Goal: Information Seeking & Learning: Check status

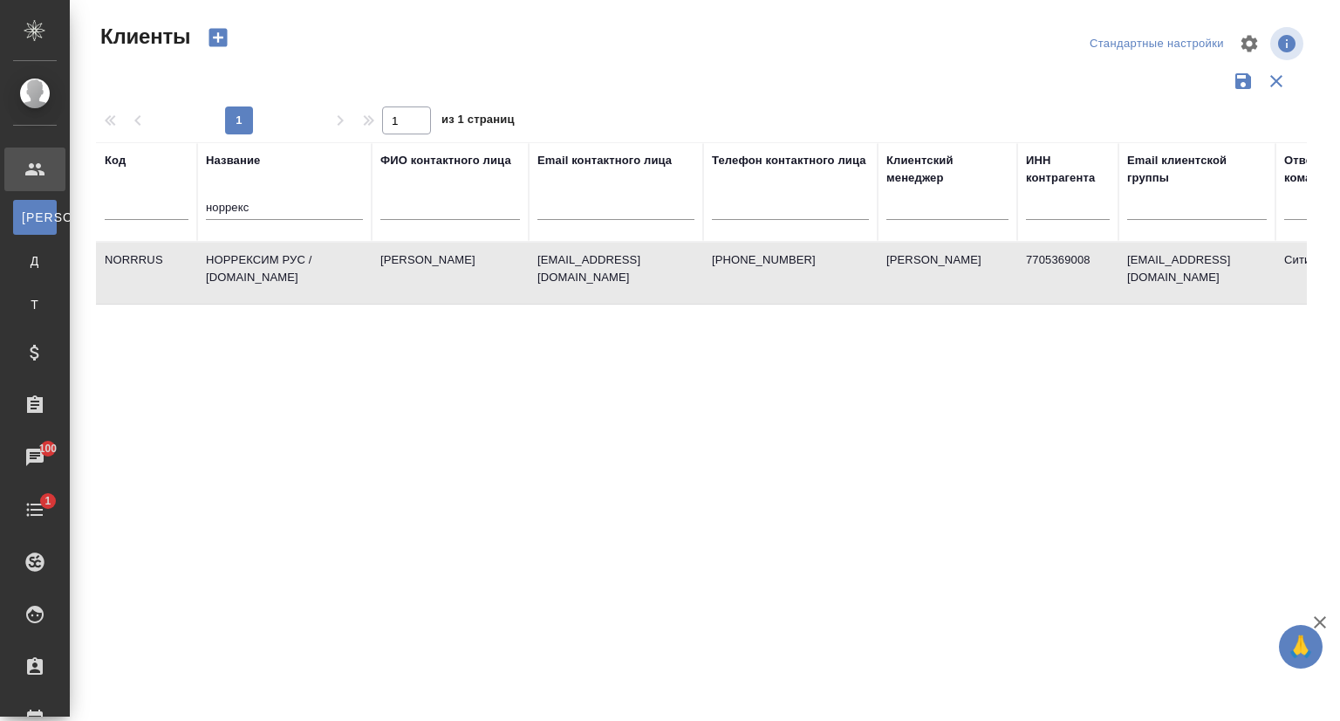
select select "RU"
drag, startPoint x: 0, startPoint y: 0, endPoint x: 194, endPoint y: 215, distance: 289.7
click at [202, 233] on th "Название норрекс" at bounding box center [284, 191] width 174 height 99
paste input "[EMAIL_ADDRESS][DOMAIN_NAME]"
type input "info@fbacs.com"
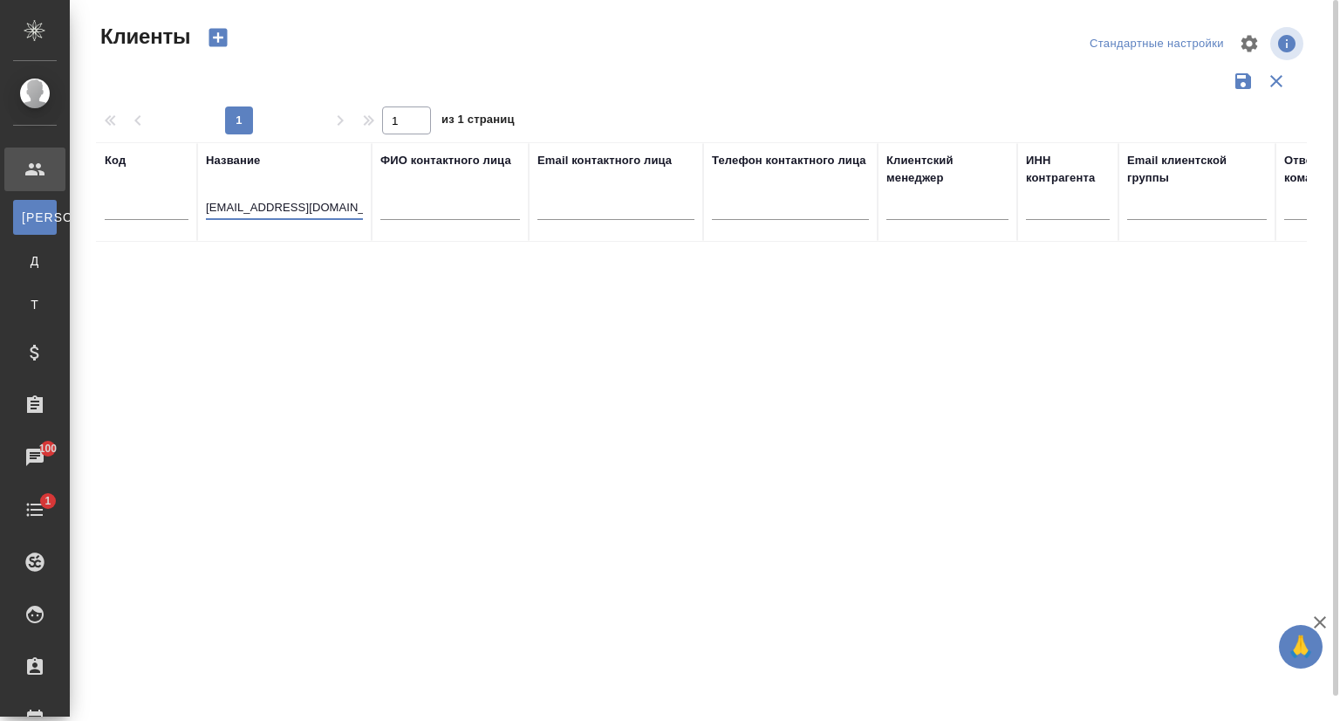
drag, startPoint x: 297, startPoint y: 203, endPoint x: 150, endPoint y: 215, distance: 147.1
click at [150, 215] on tr "Код Название info@fbacs.com ФИО контактного лица Email контактного лица Телефон…" at bounding box center [755, 191] width 1319 height 99
click at [613, 208] on input "text" at bounding box center [615, 209] width 157 height 22
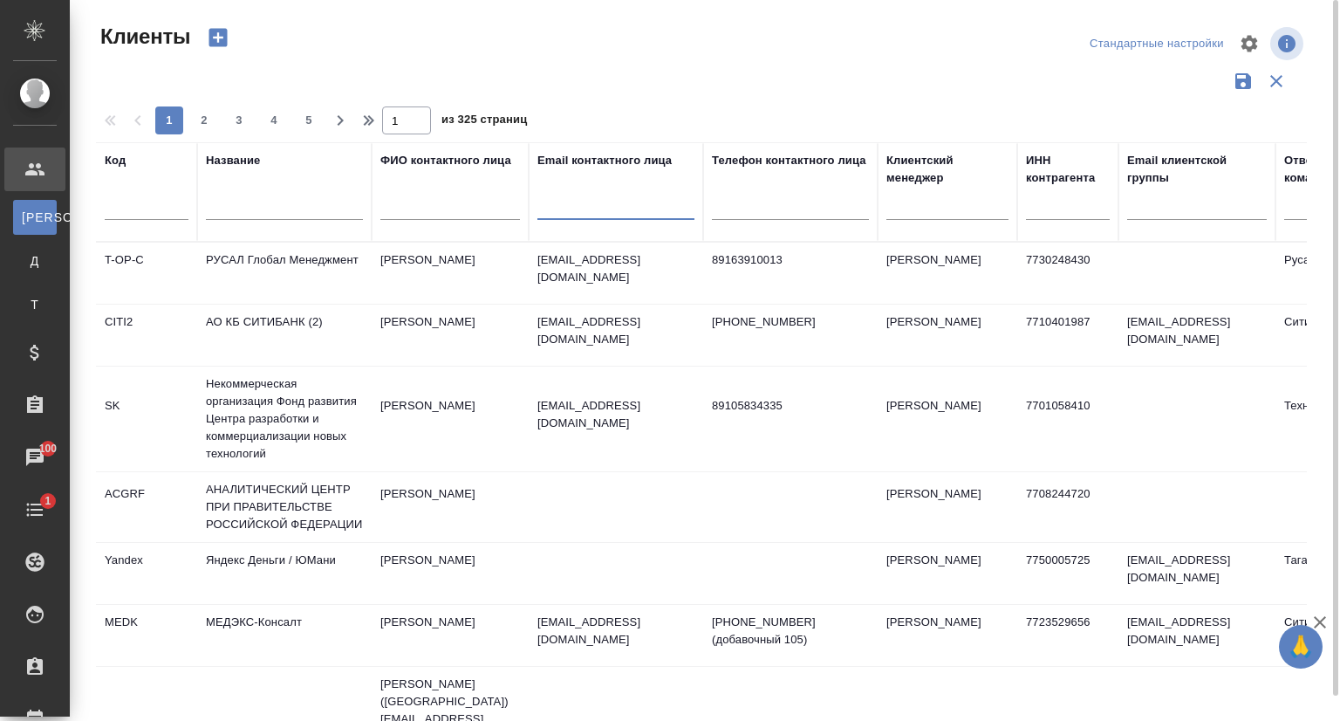
paste input "info@fbacs.com"
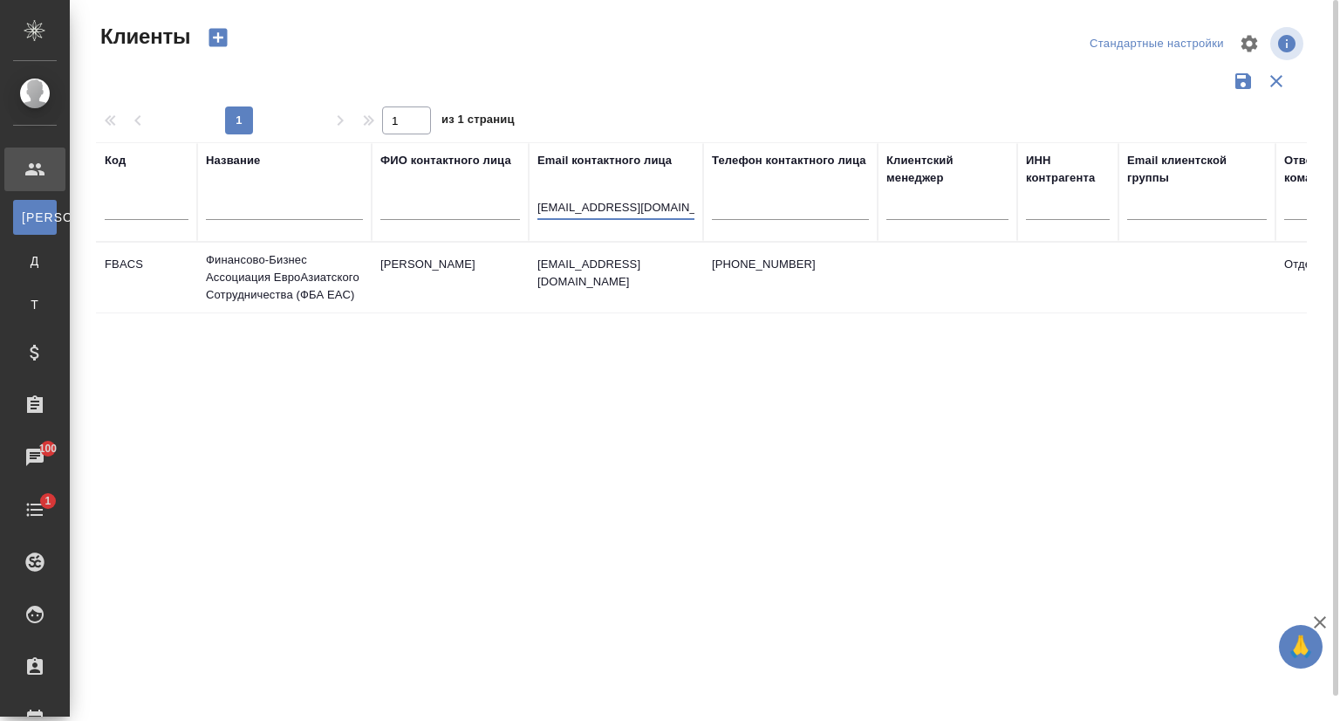
type input "info@fbacs.com"
click at [246, 285] on td "Финансово-Бизнес Ассоциация ЕвроАзиатского Сотрудничества (ФБА ЕАС)" at bounding box center [284, 278] width 174 height 70
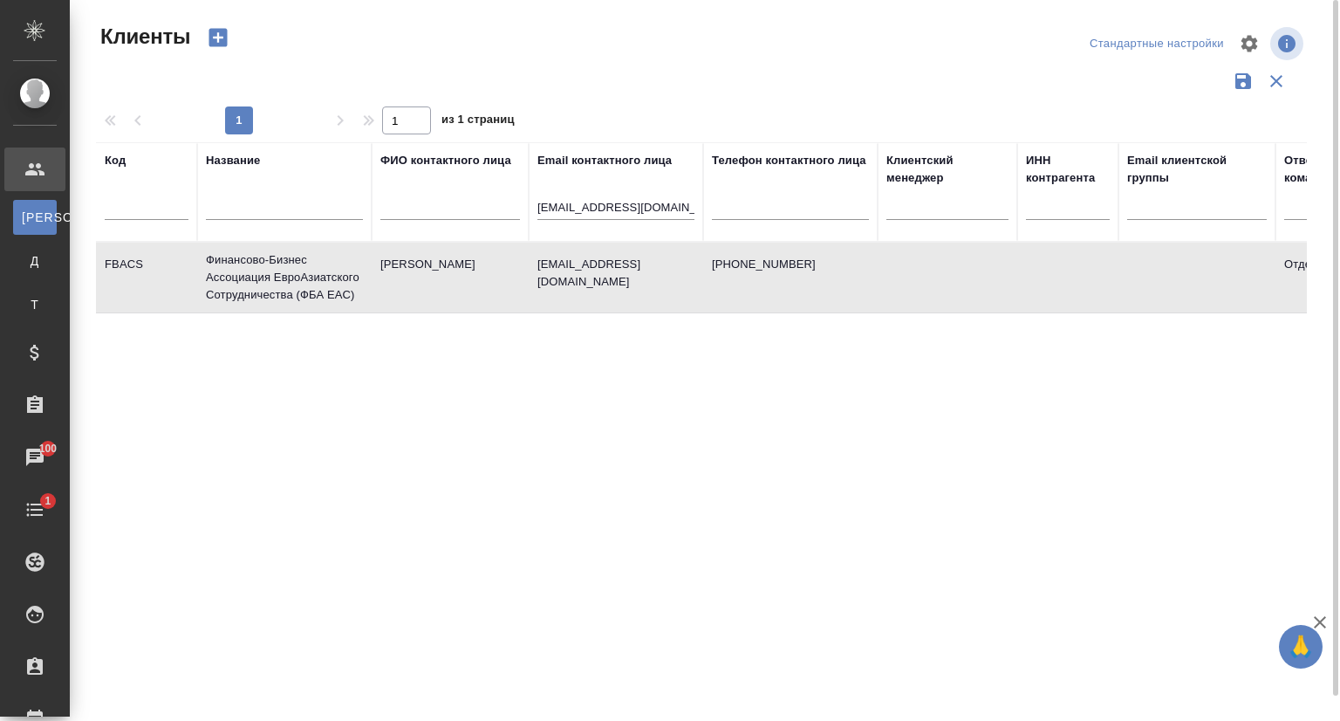
click at [246, 285] on td "Финансово-Бизнес Ассоциация ЕвроАзиатского Сотрудничества (ФБА ЕАС)" at bounding box center [284, 278] width 174 height 70
drag, startPoint x: 652, startPoint y: 211, endPoint x: 527, endPoint y: 211, distance: 125.6
click at [527, 211] on tr "Код Название ФИО контактного лица Email контактного лица info@fbacs.com Телефон…" at bounding box center [755, 191] width 1319 height 99
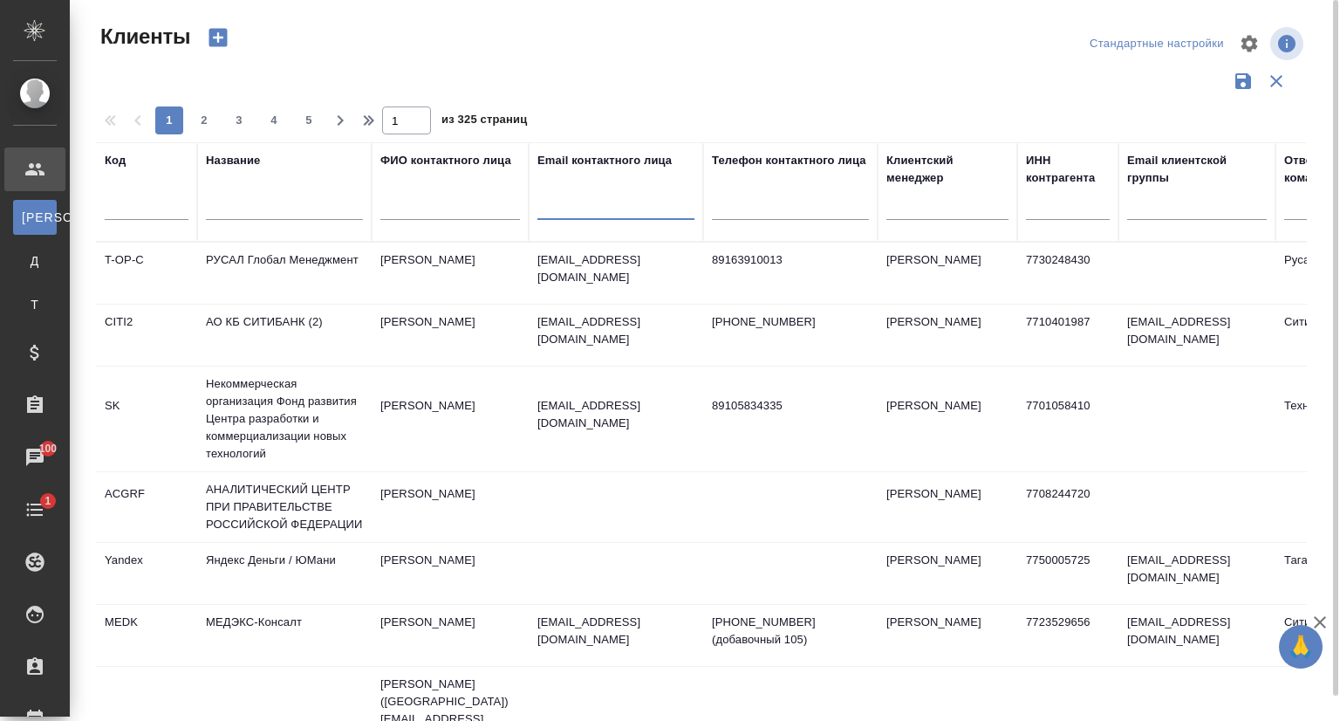
click at [265, 202] on input "text" at bounding box center [284, 209] width 157 height 22
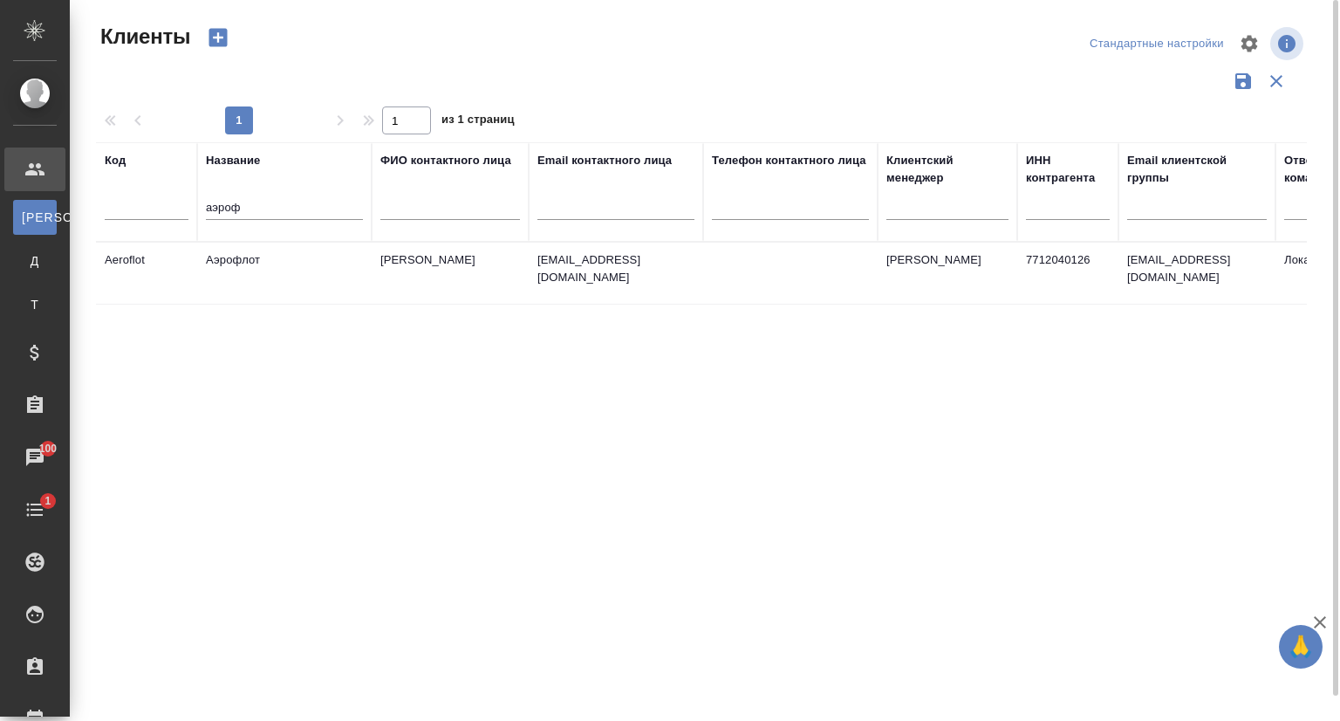
click at [304, 263] on td "Аэрофлот" at bounding box center [284, 273] width 174 height 61
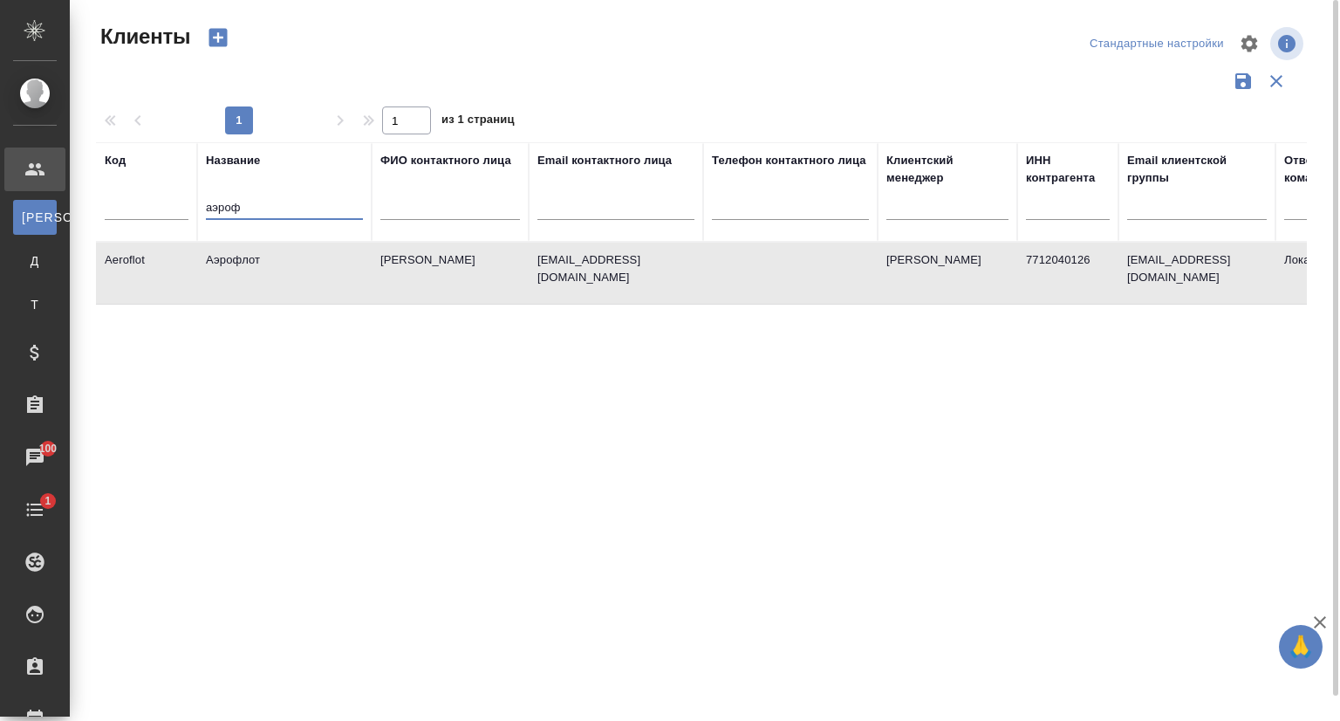
drag, startPoint x: 284, startPoint y: 203, endPoint x: 126, endPoint y: 226, distance: 159.5
click at [126, 226] on tr "Код Название аэроф ФИО контактного лица Email контактного лица Телефон контактн…" at bounding box center [755, 191] width 1319 height 99
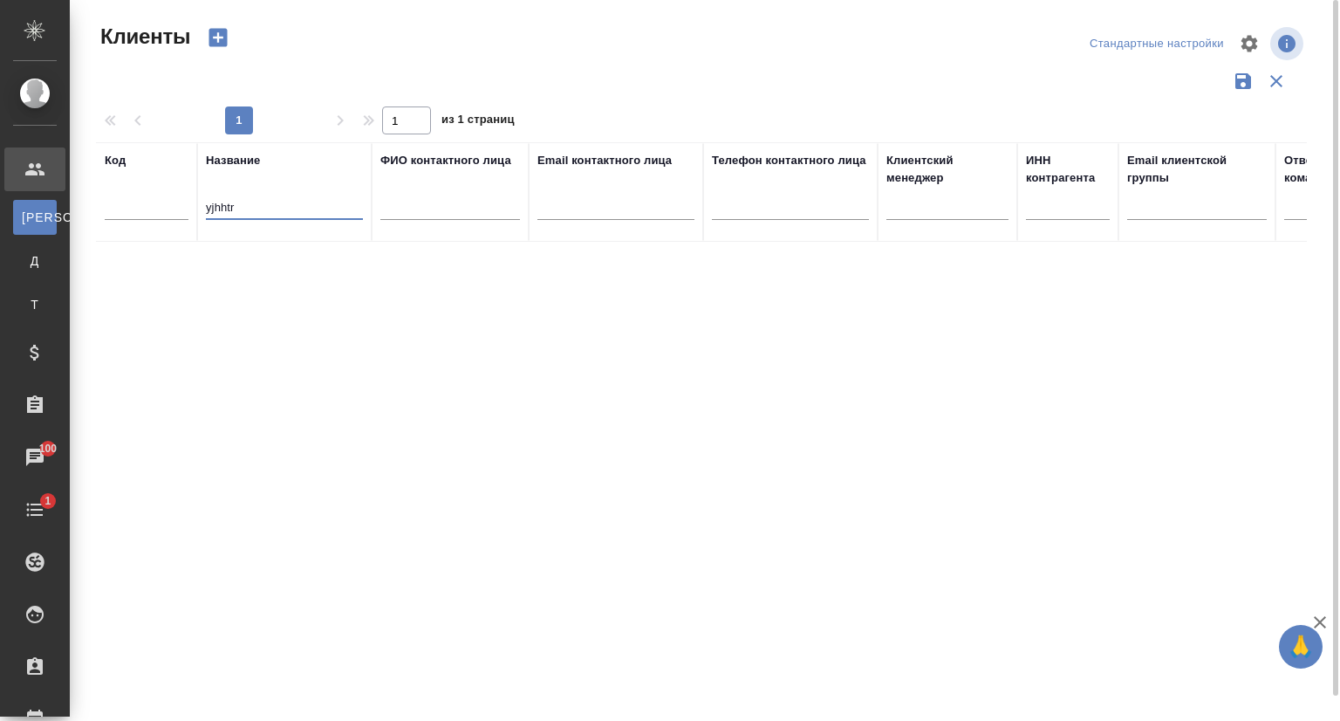
drag, startPoint x: 264, startPoint y: 210, endPoint x: 144, endPoint y: 219, distance: 120.7
click at [144, 219] on tr "Код Название yjhhtr ФИО контактного лица Email контактного лица Телефон контакт…" at bounding box center [755, 191] width 1319 height 99
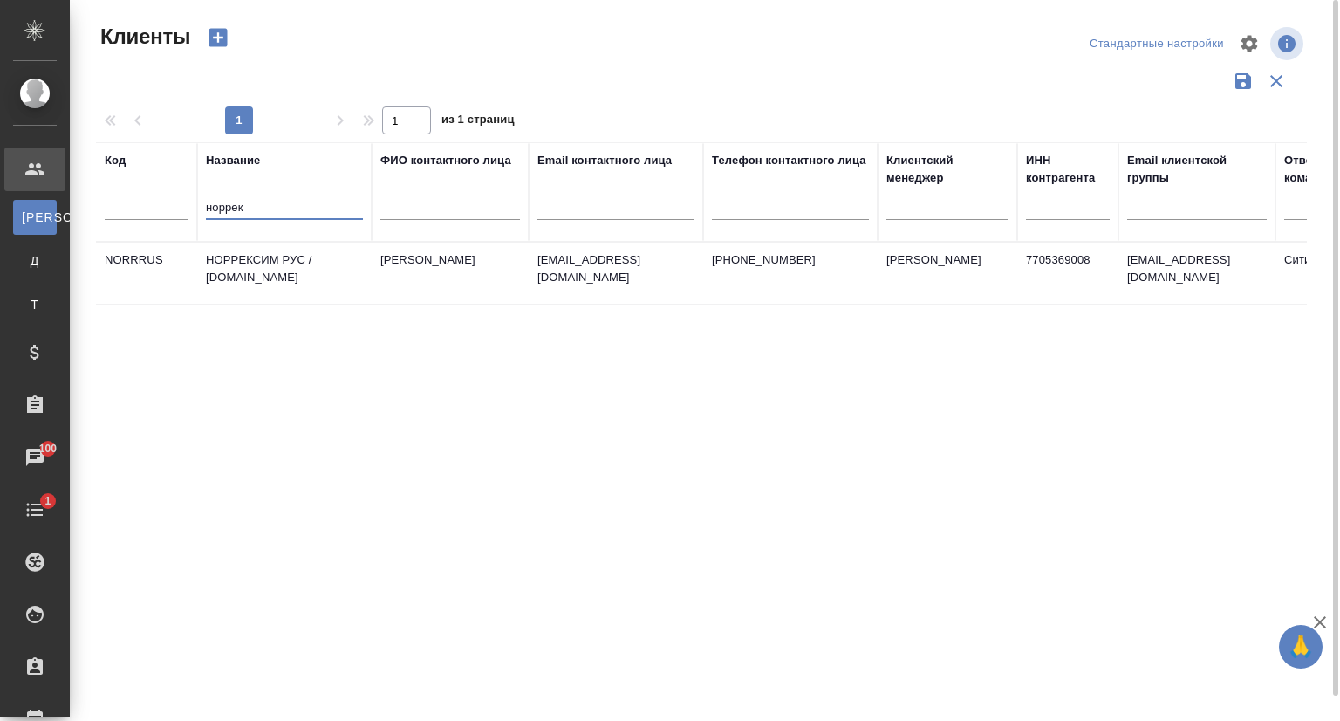
click at [241, 258] on td "НОРРЕКСИМ РУС / norrexim.ru" at bounding box center [284, 273] width 174 height 61
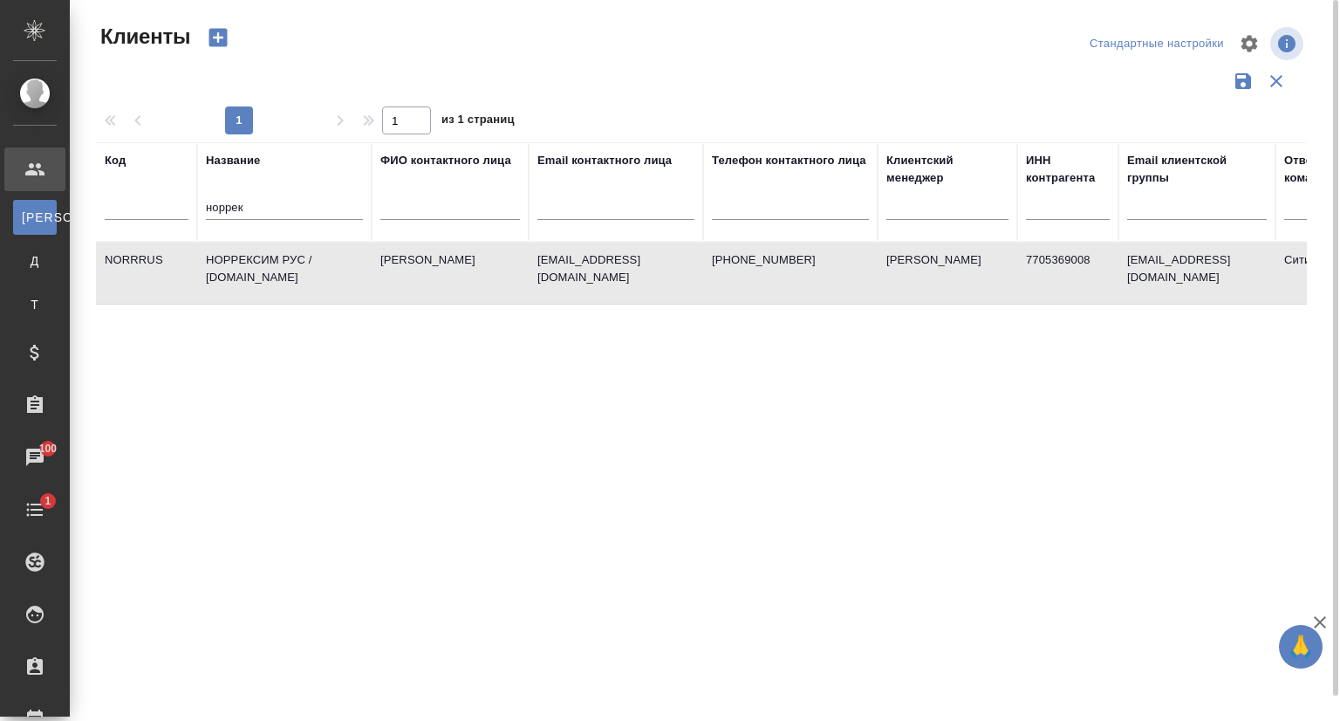
click at [241, 258] on td "НОРРЕКСИМ РУС / norrexim.ru" at bounding box center [284, 273] width 174 height 61
drag, startPoint x: 269, startPoint y: 200, endPoint x: 174, endPoint y: 203, distance: 94.3
click at [200, 215] on th "Название норрек" at bounding box center [284, 191] width 174 height 99
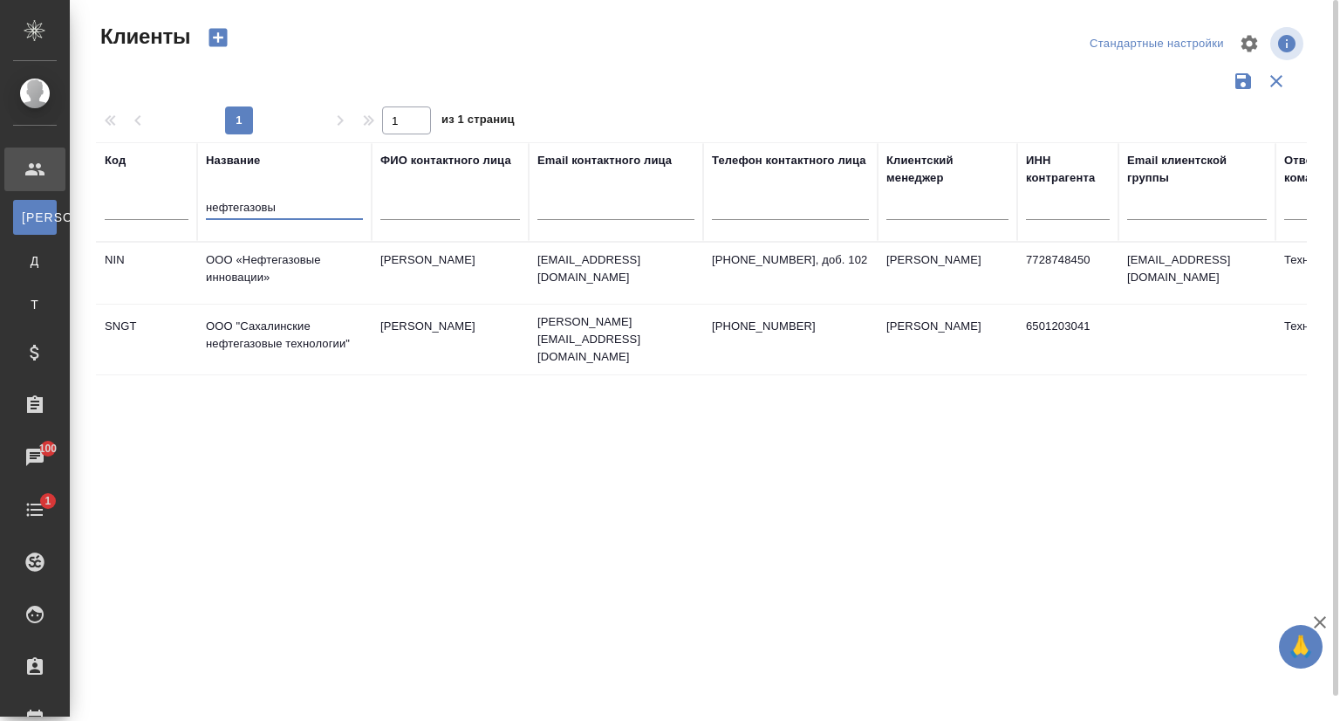
type input "нефтегазовы"
click at [287, 267] on td "ООО «Нефтегазовые инновации»" at bounding box center [284, 273] width 174 height 61
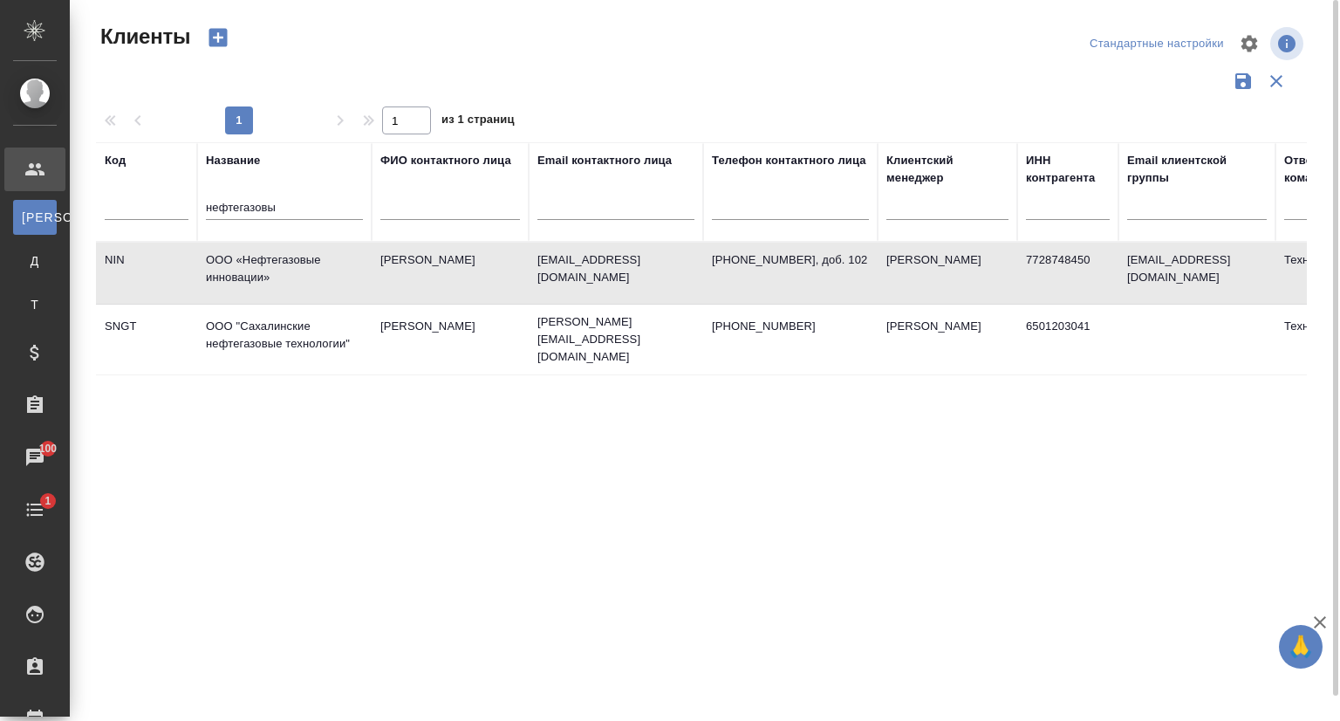
click at [287, 267] on td "ООО «Нефтегазовые инновации»" at bounding box center [284, 273] width 174 height 61
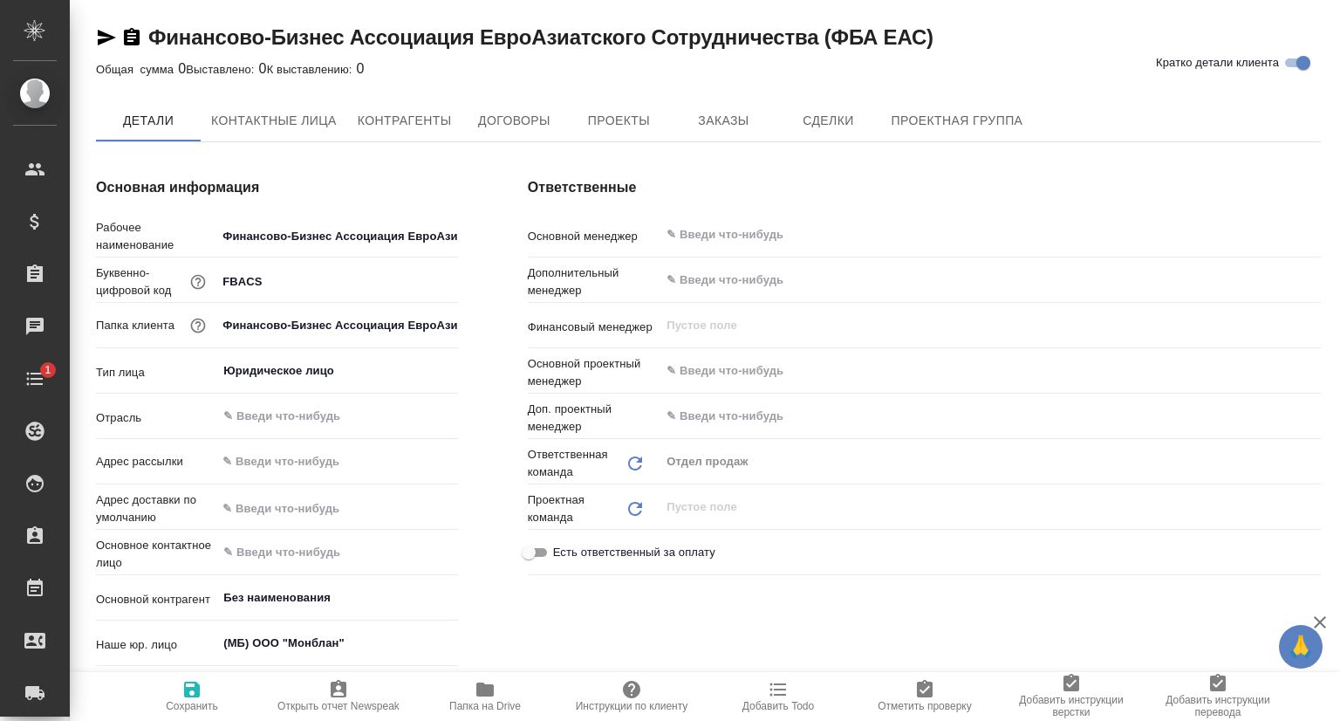
type textarea "x"
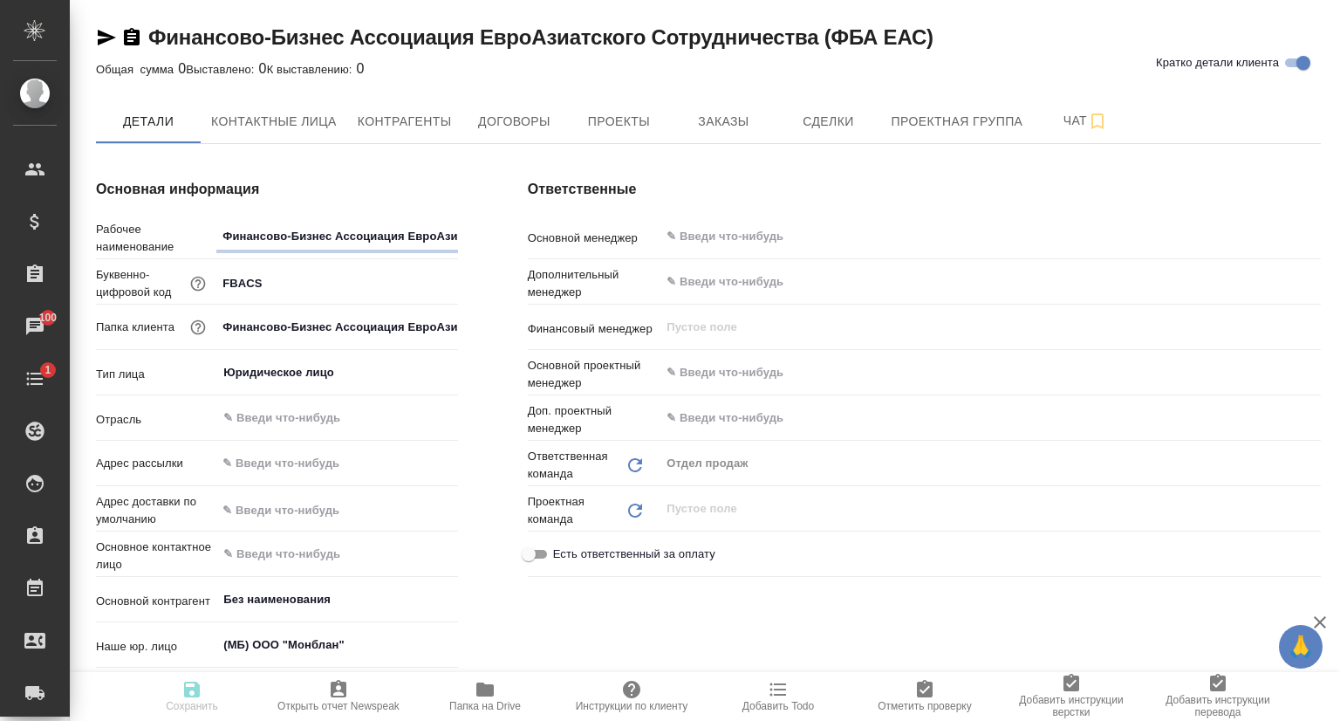
type textarea "x"
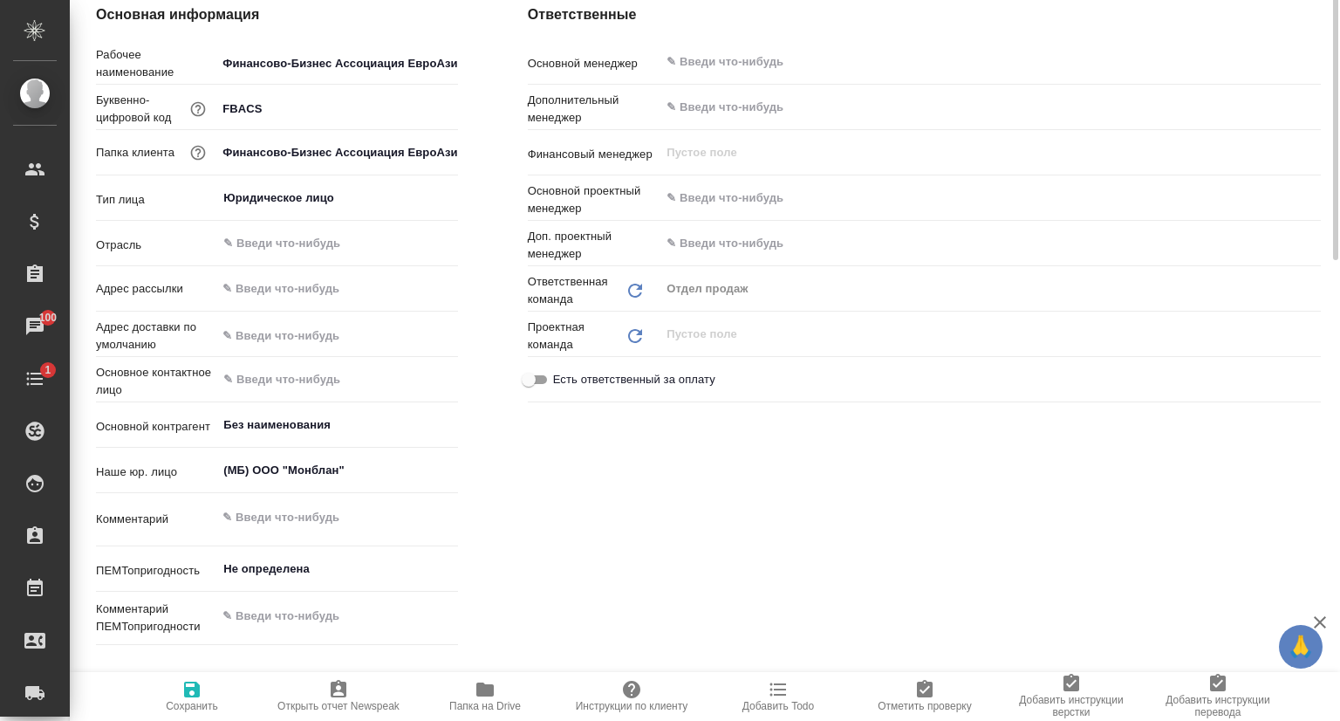
scroll to position [87, 0]
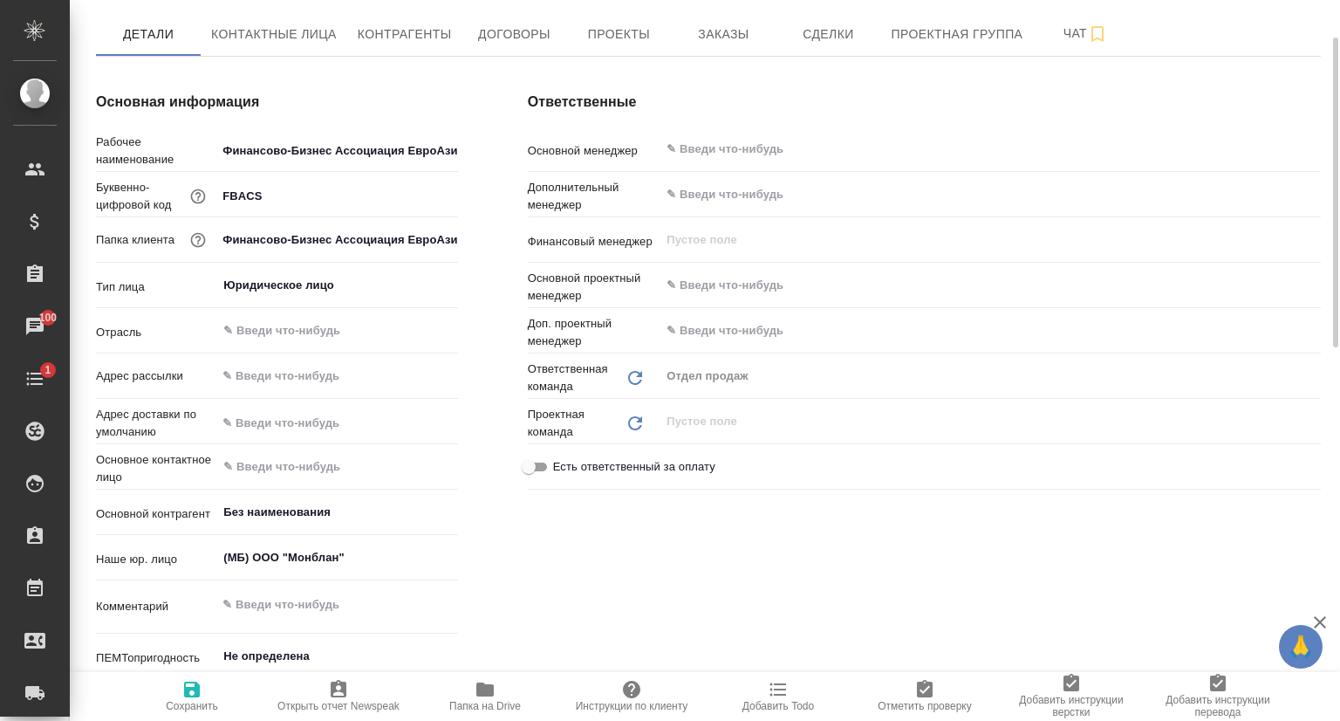
type textarea "x"
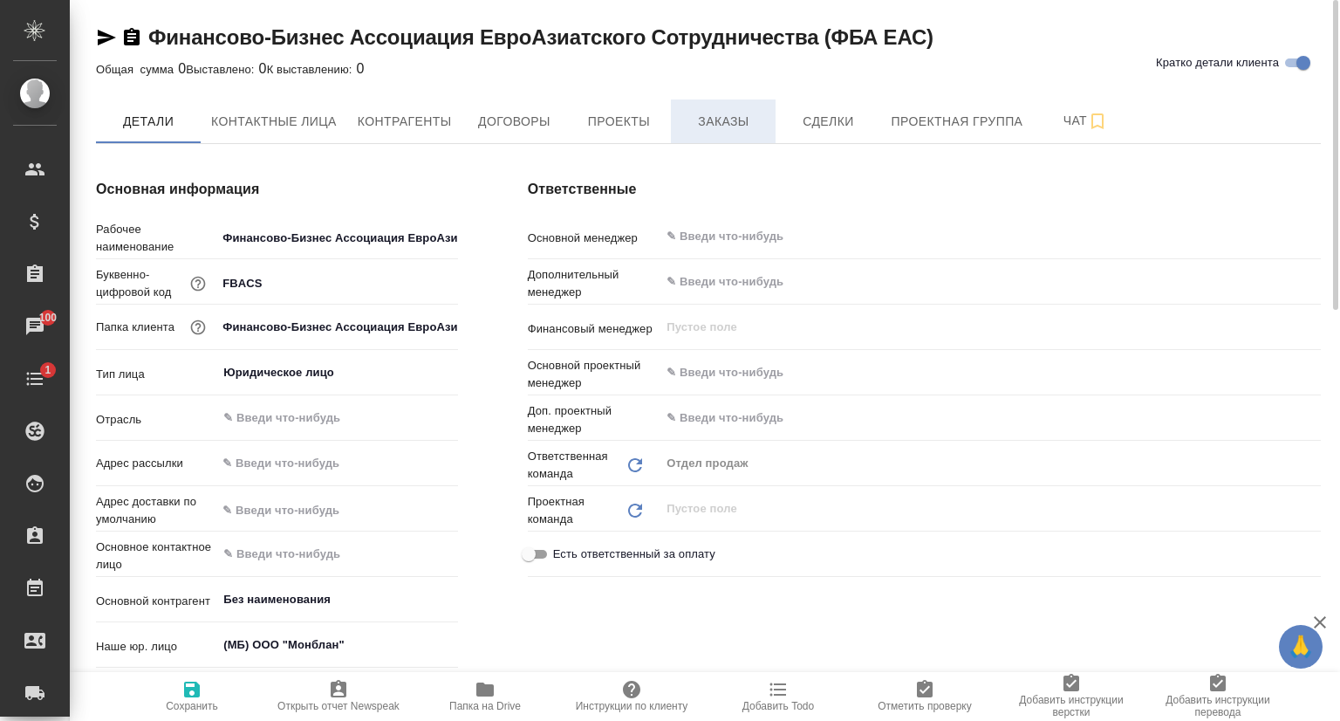
click at [722, 127] on span "Заказы" at bounding box center [723, 122] width 84 height 22
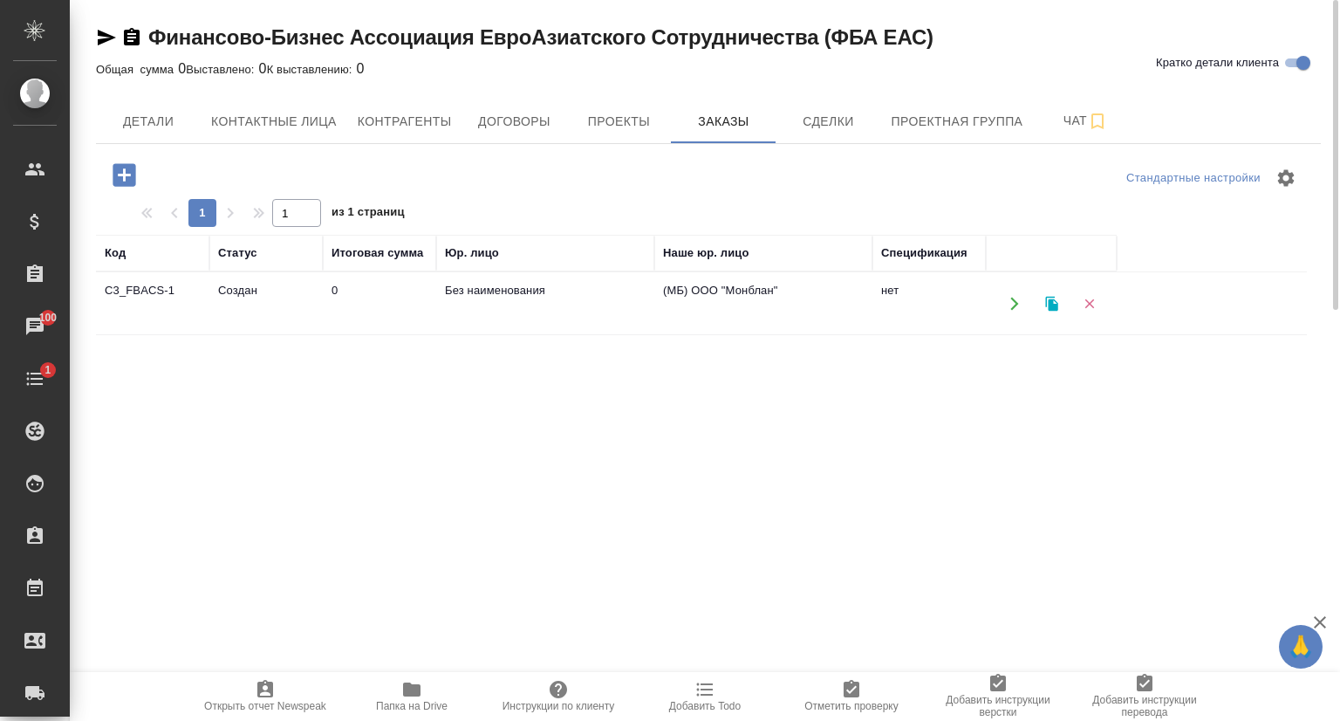
click at [279, 311] on td "Создан" at bounding box center [265, 303] width 113 height 61
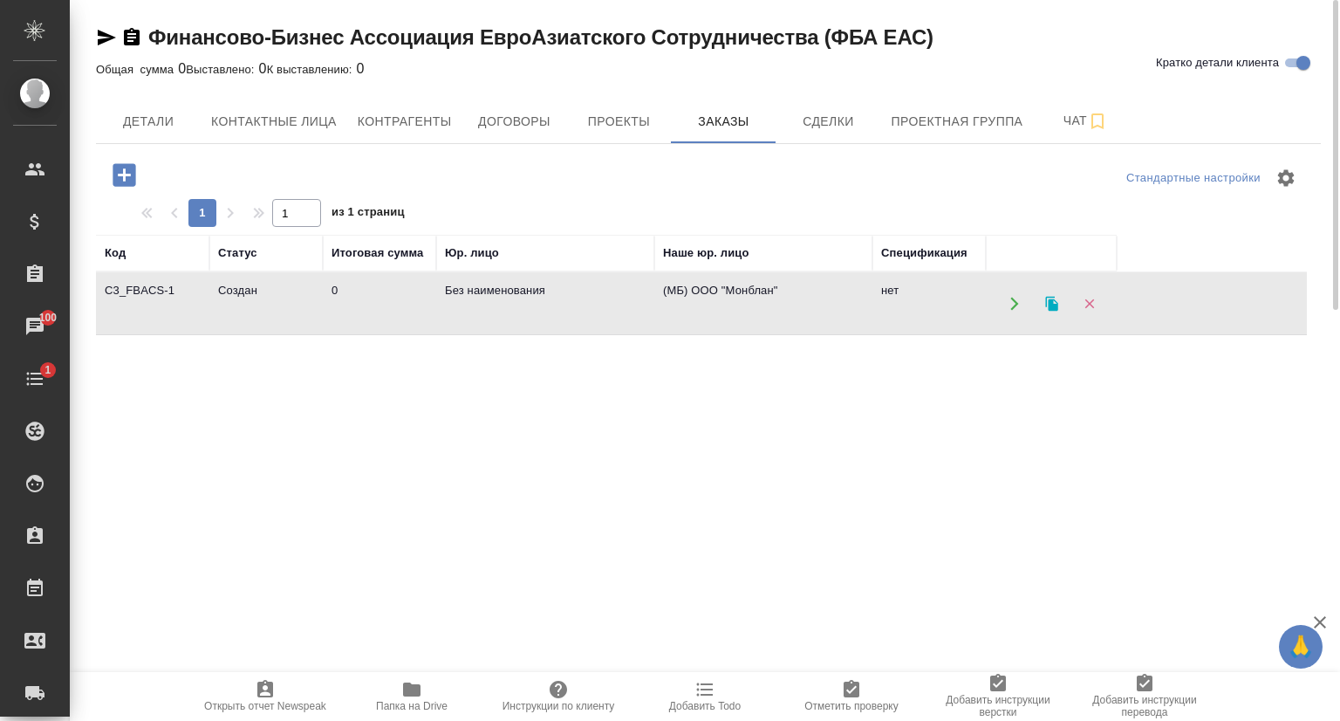
click at [279, 311] on td "Создан" at bounding box center [265, 303] width 113 height 61
click at [279, 312] on td "Создан" at bounding box center [265, 303] width 113 height 61
click at [279, 313] on td "Создан" at bounding box center [265, 303] width 113 height 61
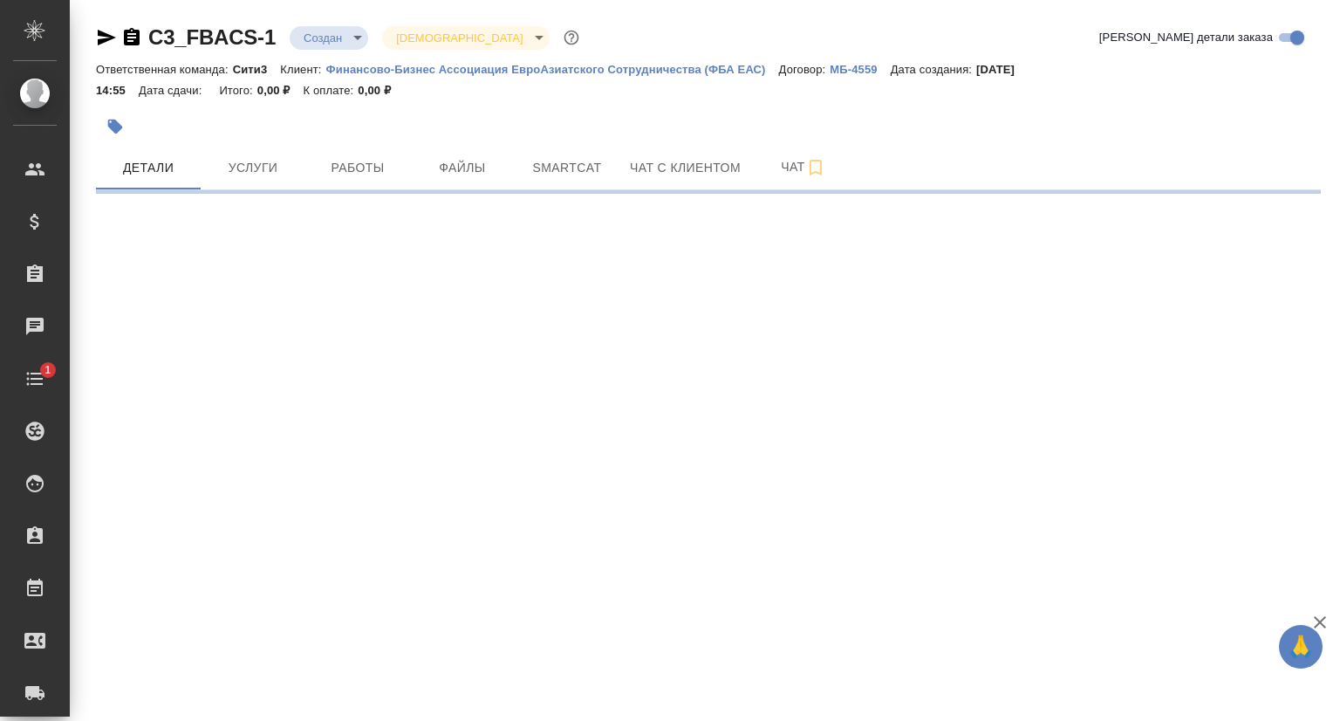
select select "RU"
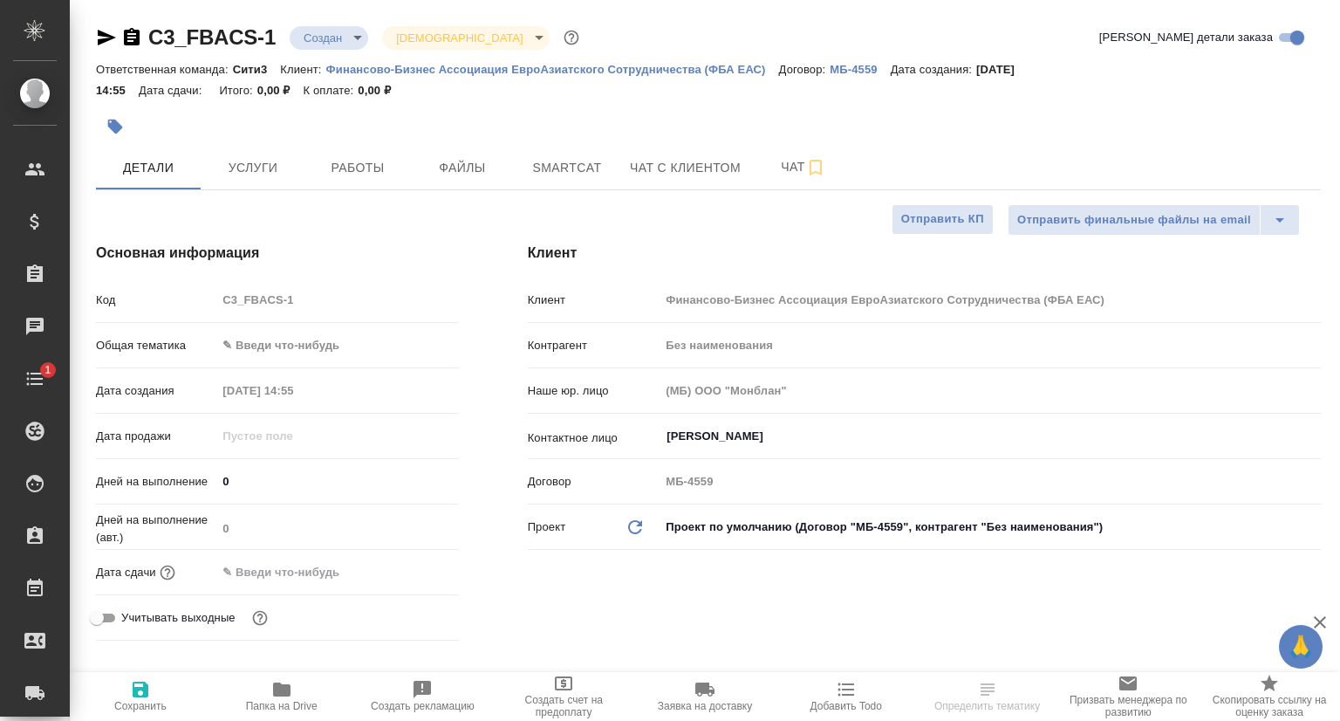
type textarea "x"
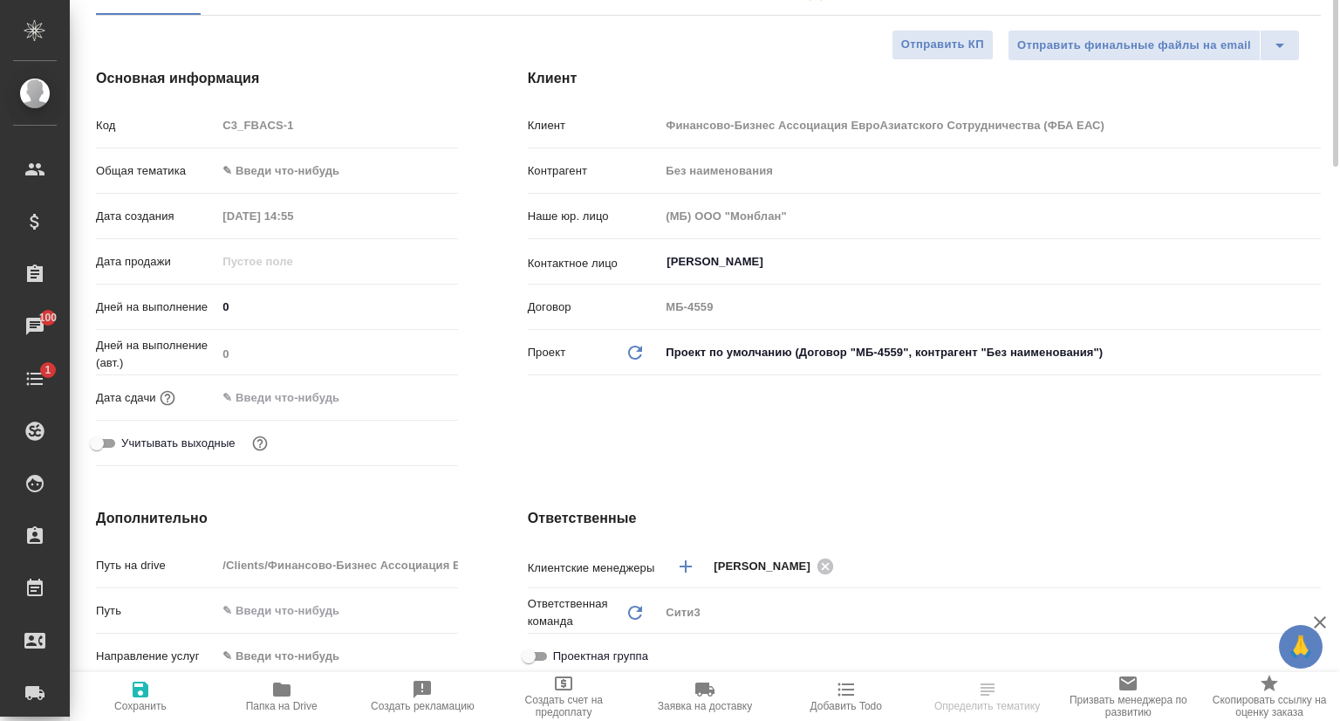
scroll to position [349, 0]
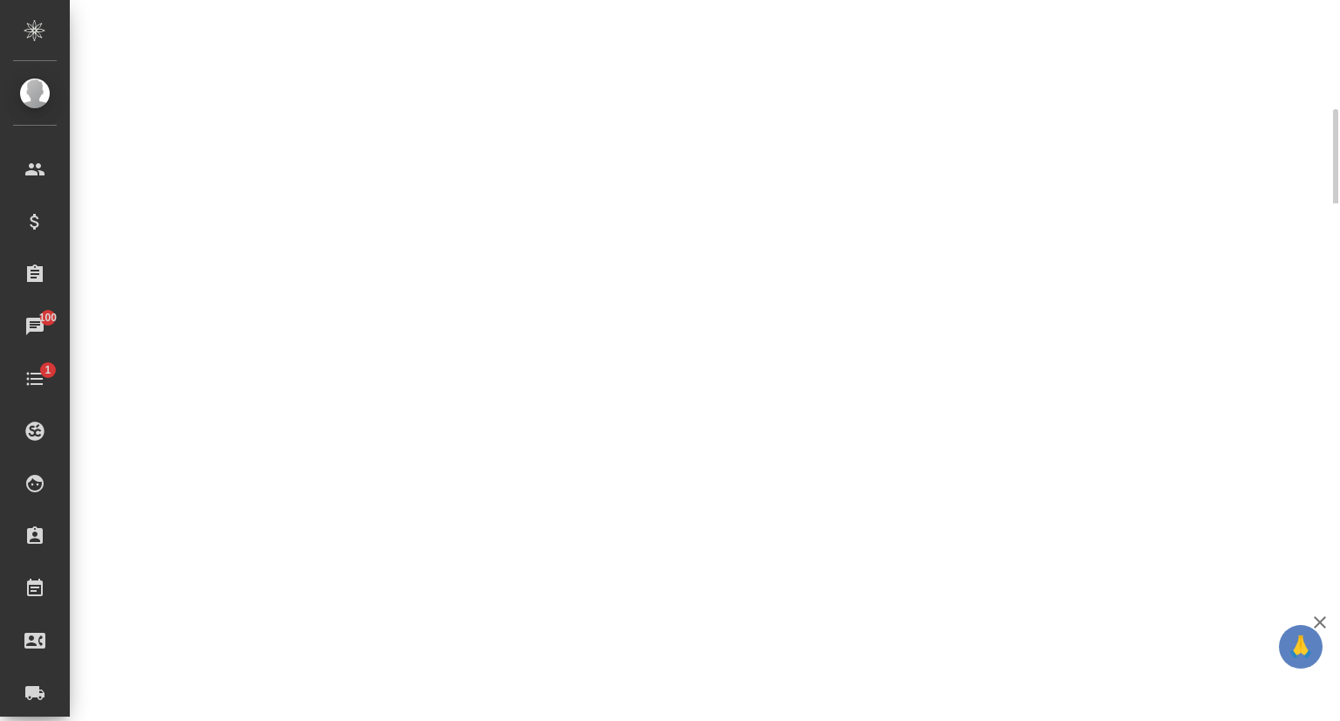
select select "RU"
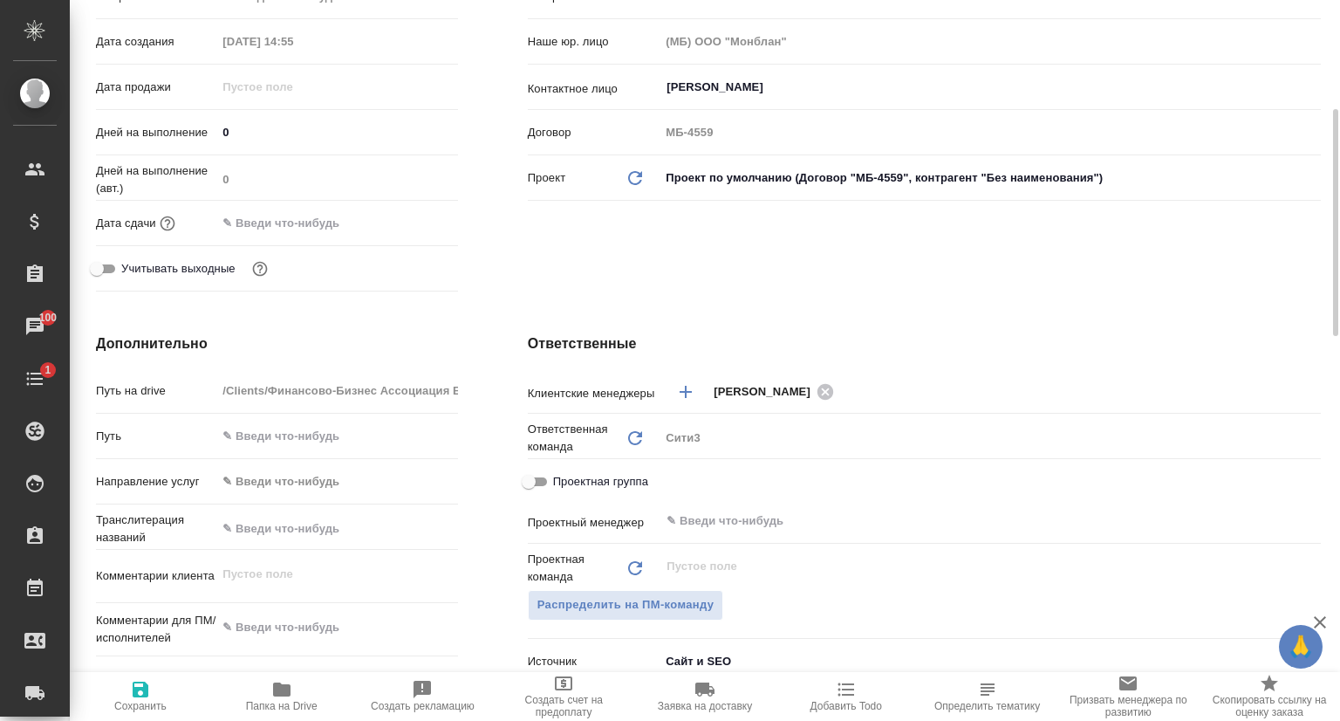
type textarea "x"
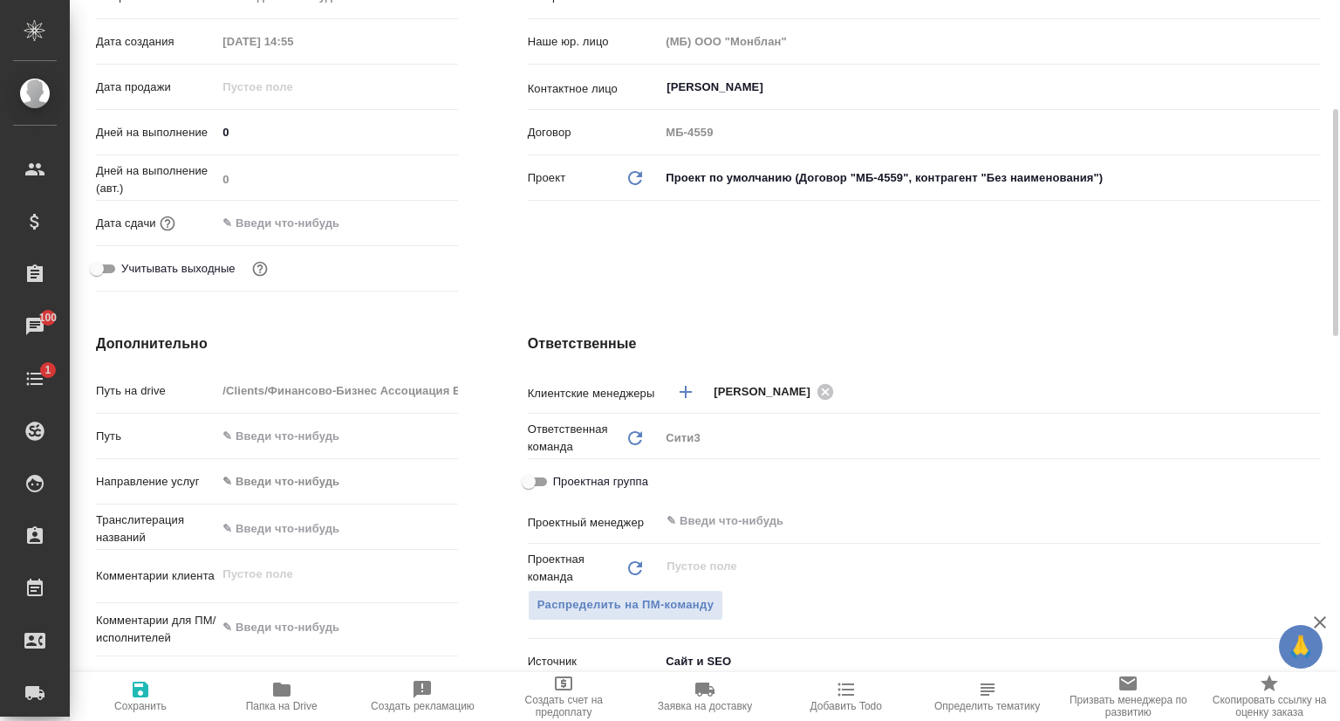
type textarea "x"
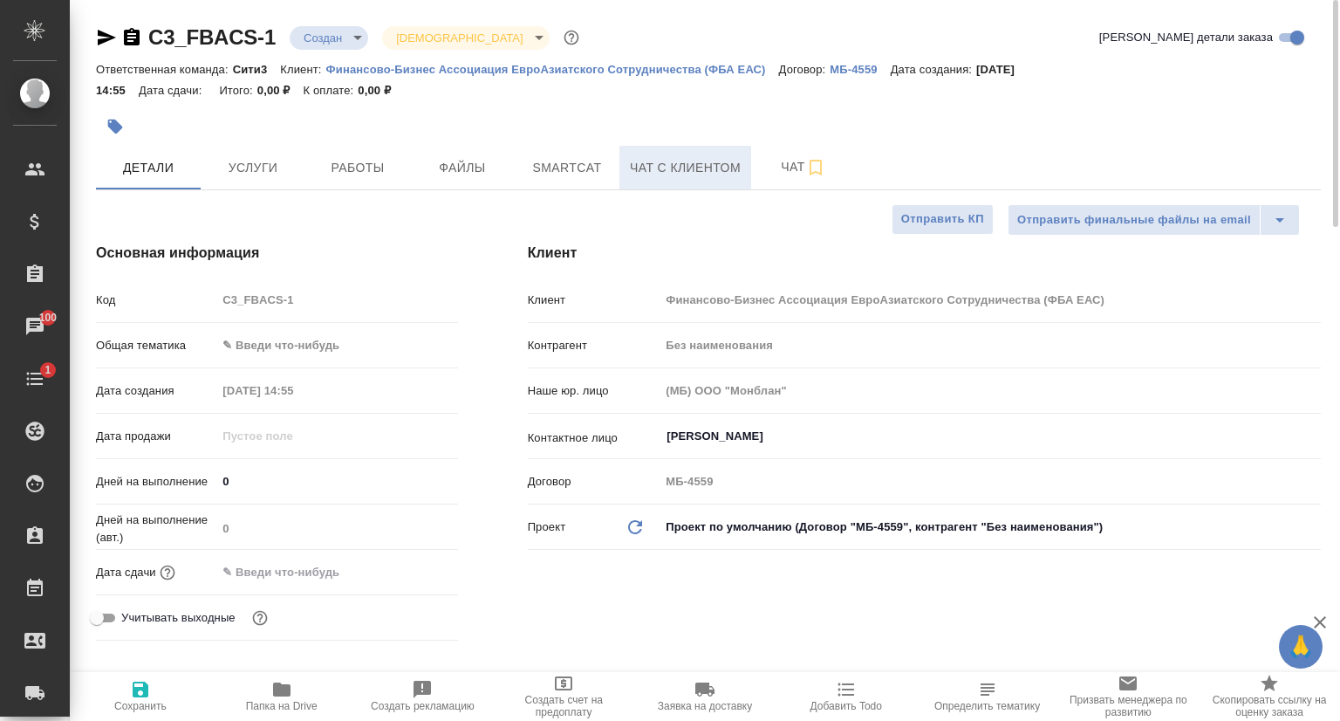
click at [701, 175] on span "Чат с клиентом" at bounding box center [685, 168] width 111 height 22
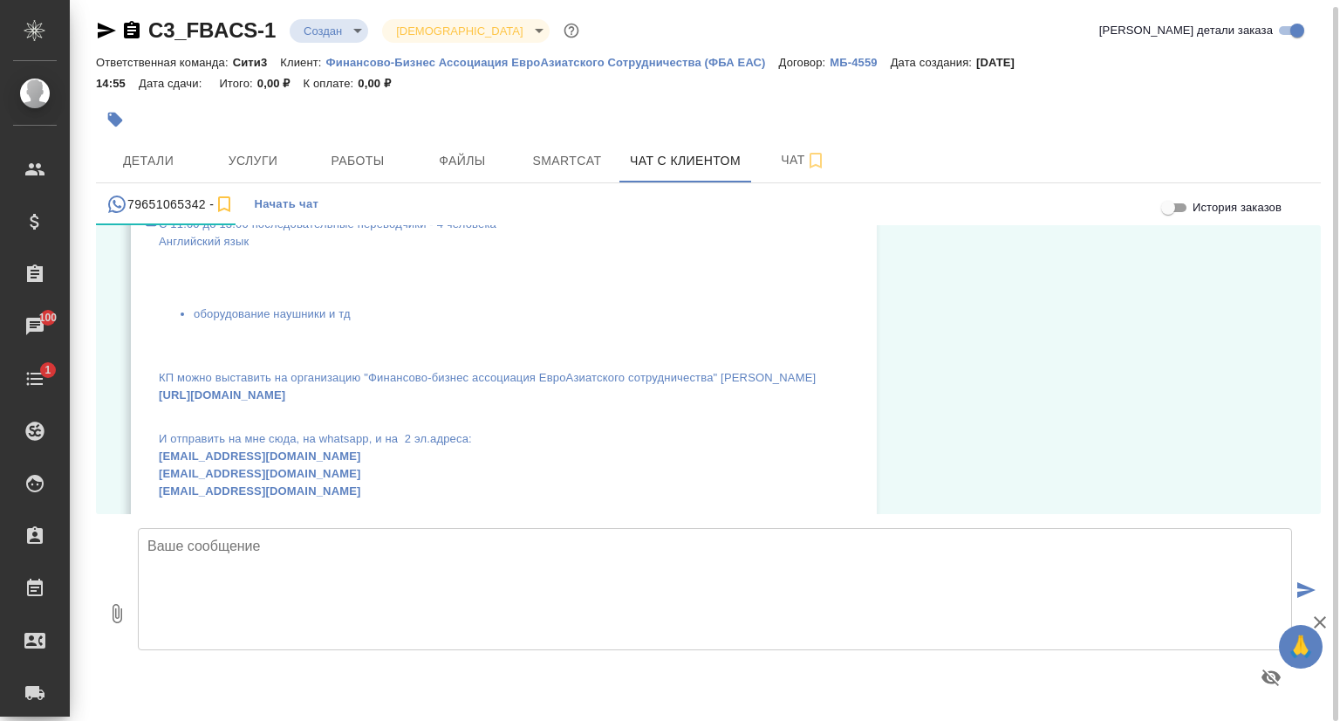
scroll to position [436, 0]
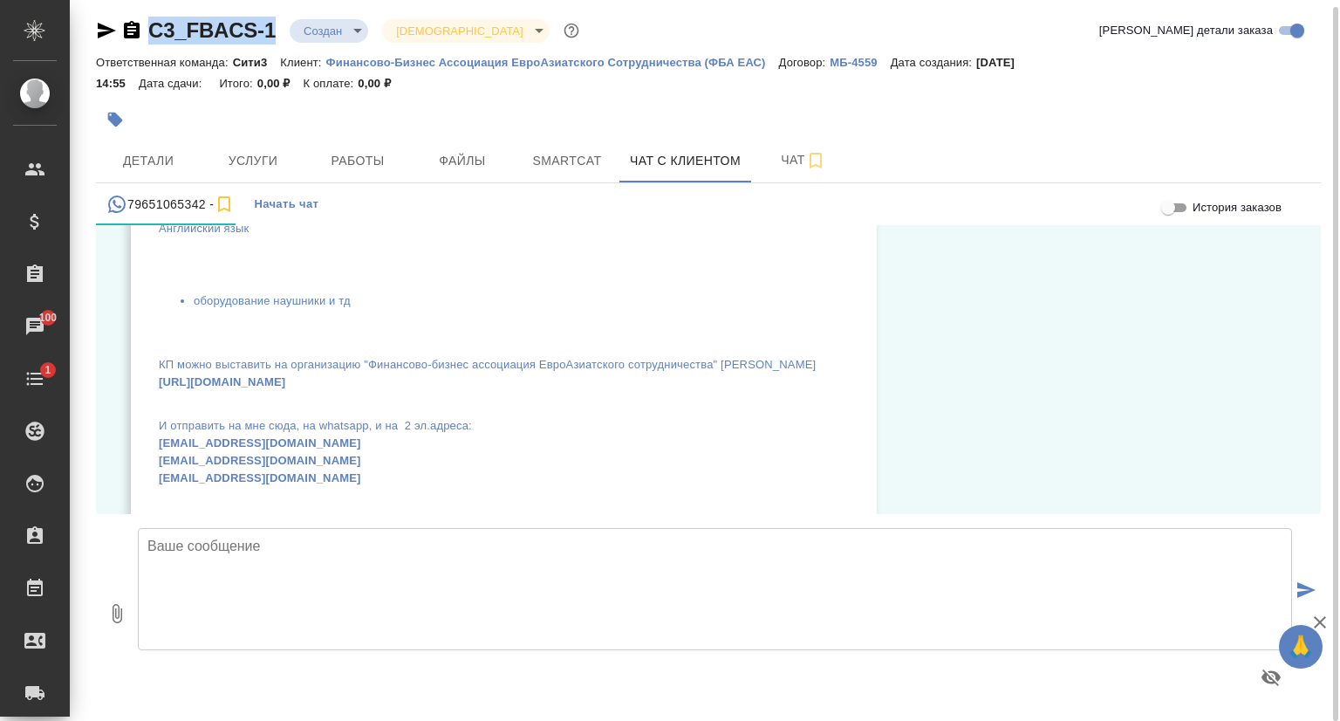
drag, startPoint x: 279, startPoint y: 24, endPoint x: 132, endPoint y: 25, distance: 147.4
click at [132, 25] on div "C3_FBACS-1 Создан new Святая троица holyTrinity" at bounding box center [339, 31] width 487 height 28
copy link "C3_FBACS-1"
click at [107, 22] on icon "button" at bounding box center [106, 30] width 21 height 21
copy link "C3_FBACS-1"
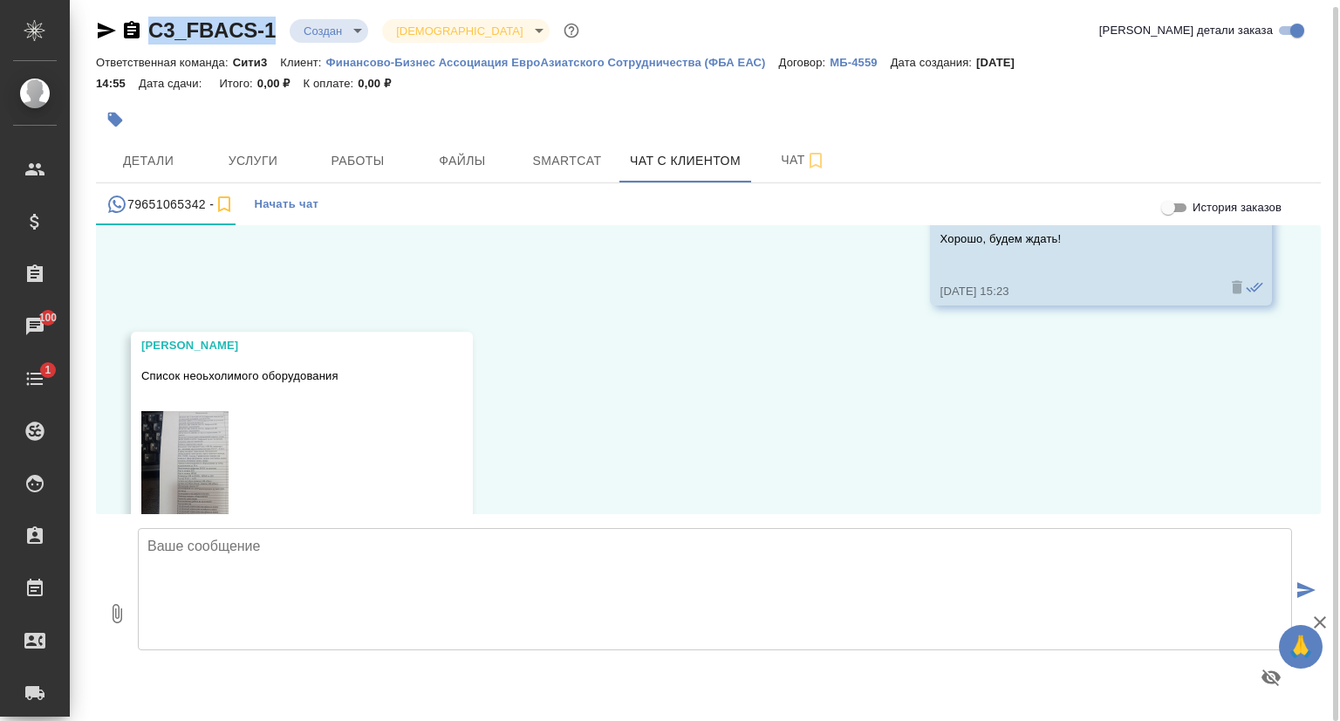
scroll to position [2617, 0]
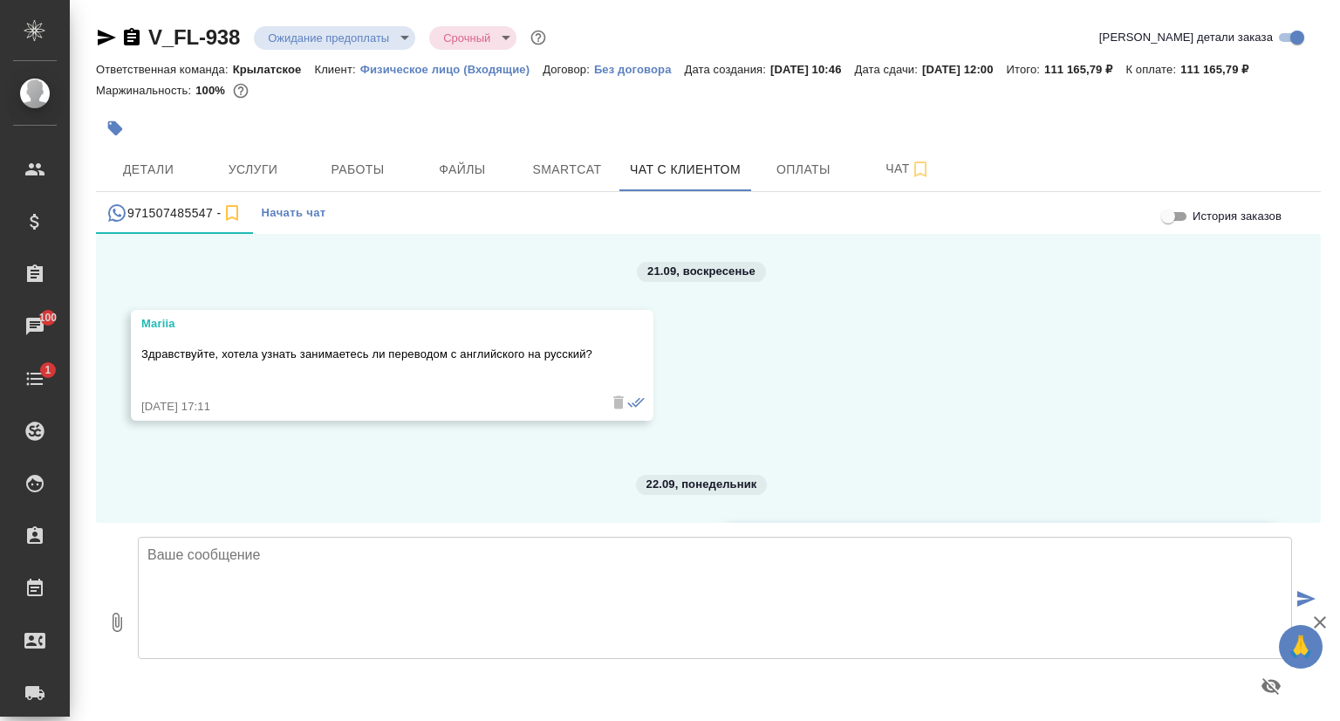
scroll to position [2263, 0]
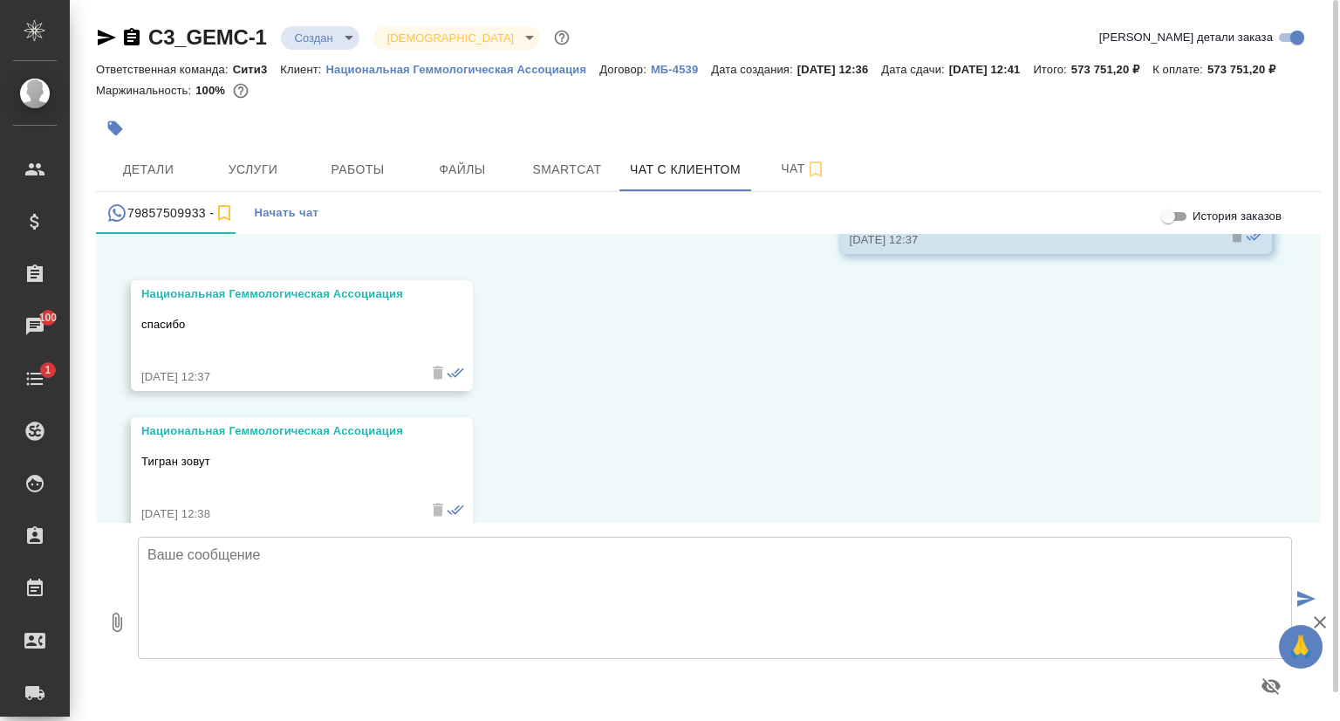
scroll to position [8891, 0]
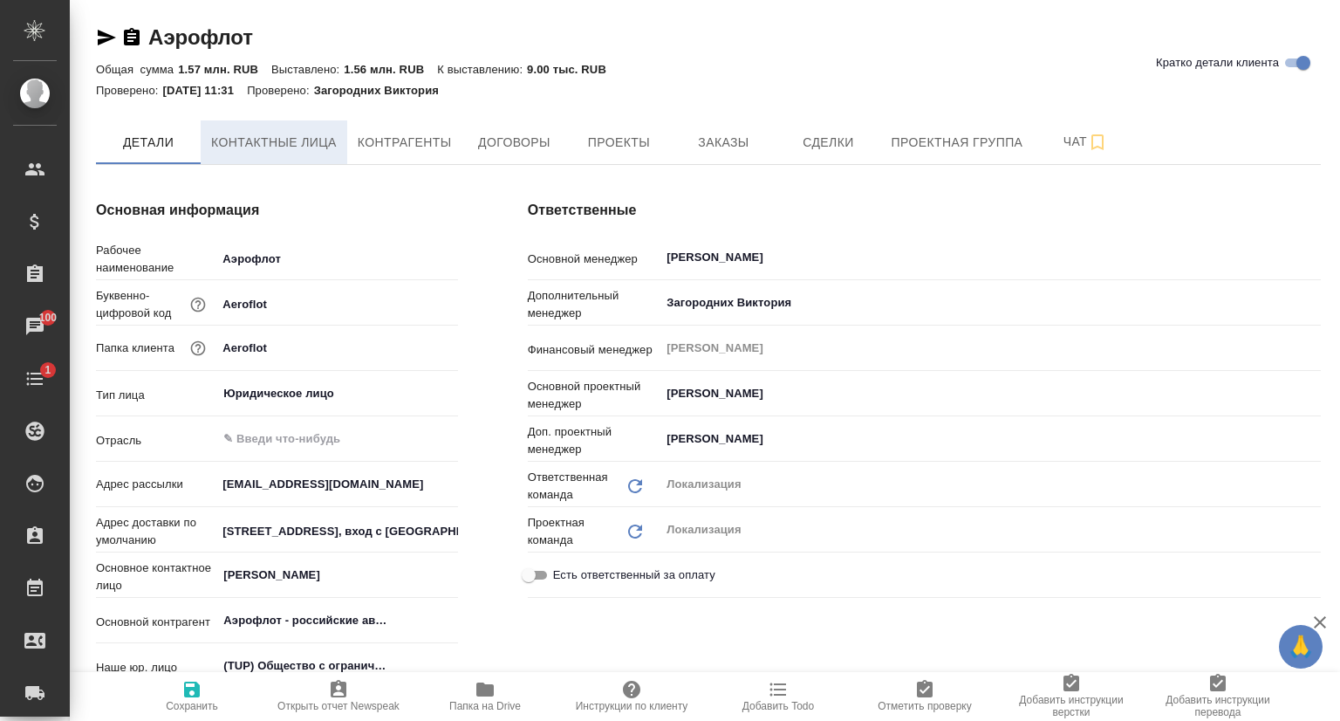
click at [265, 147] on span "Контактные лица" at bounding box center [274, 143] width 126 height 22
select select "RU"
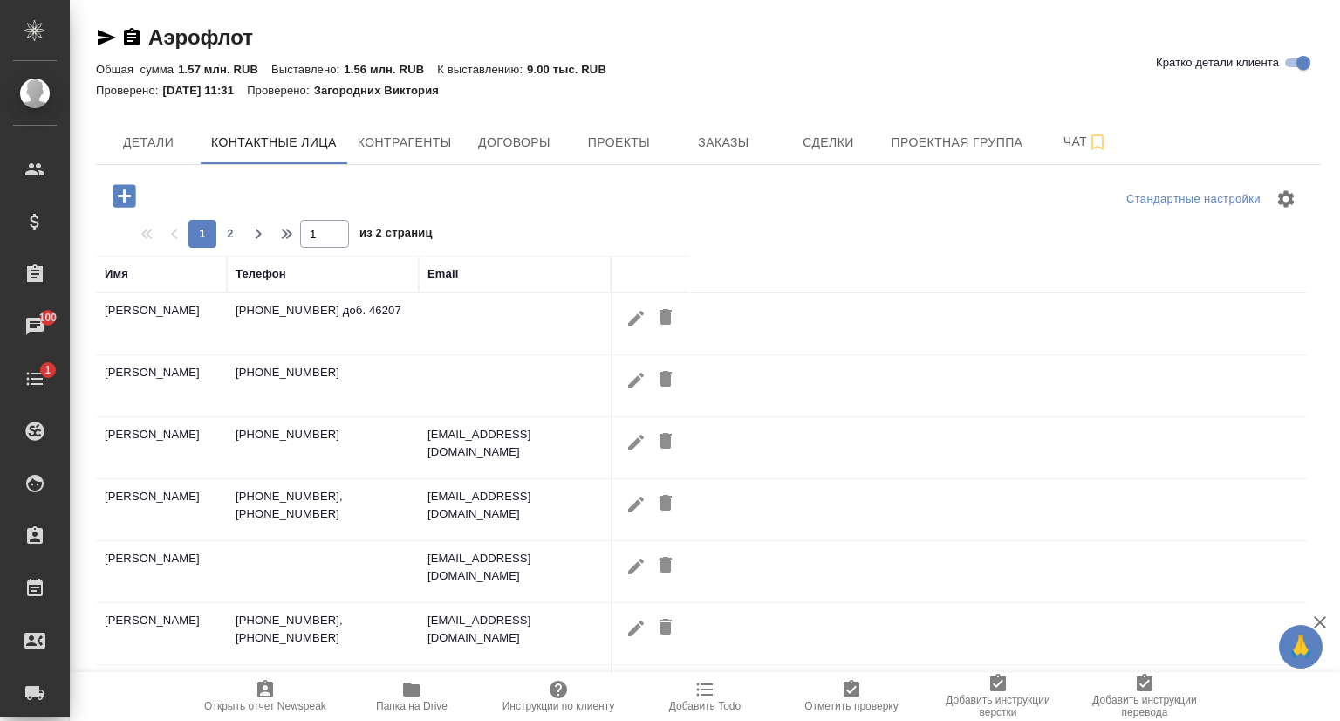
drag, startPoint x: 423, startPoint y: 700, endPoint x: 432, endPoint y: 696, distance: 9.8
click at [423, 701] on span "Папка на Drive" at bounding box center [412, 706] width 72 height 12
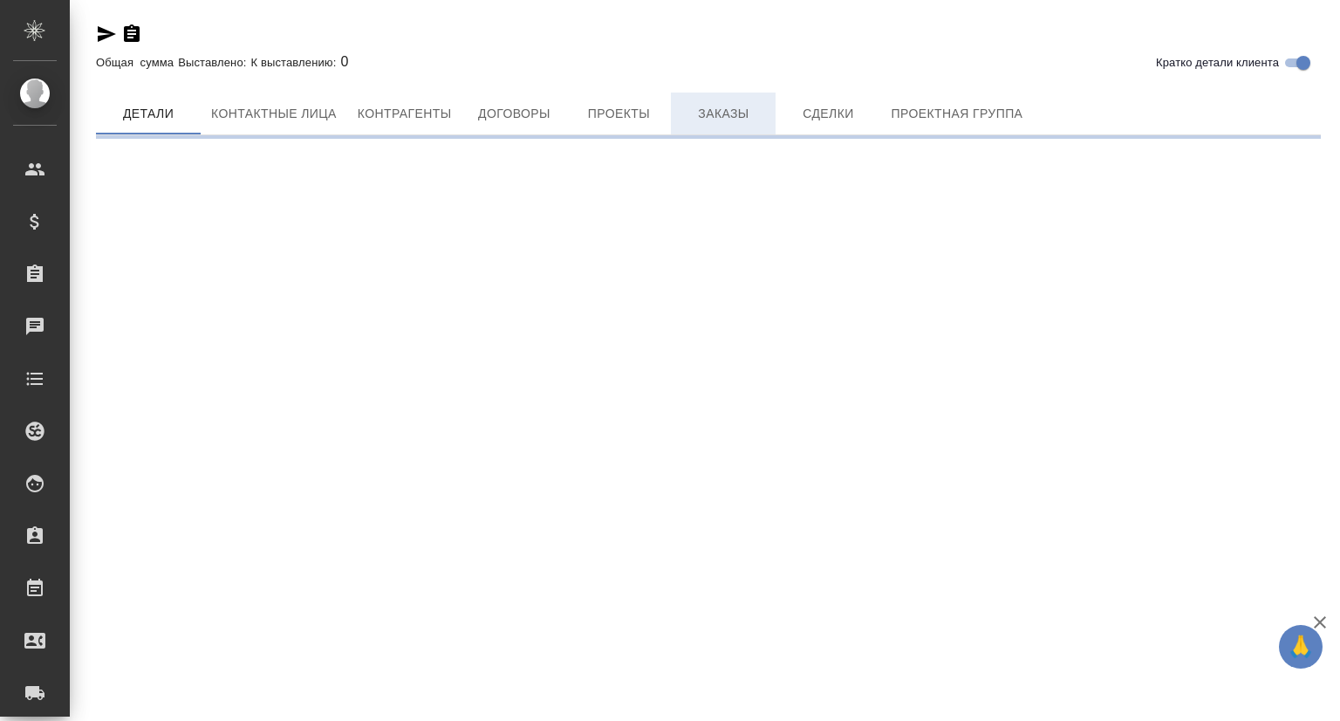
drag, startPoint x: 705, startPoint y: 111, endPoint x: 713, endPoint y: 116, distance: 9.4
click at [707, 111] on span "Заказы" at bounding box center [723, 114] width 84 height 22
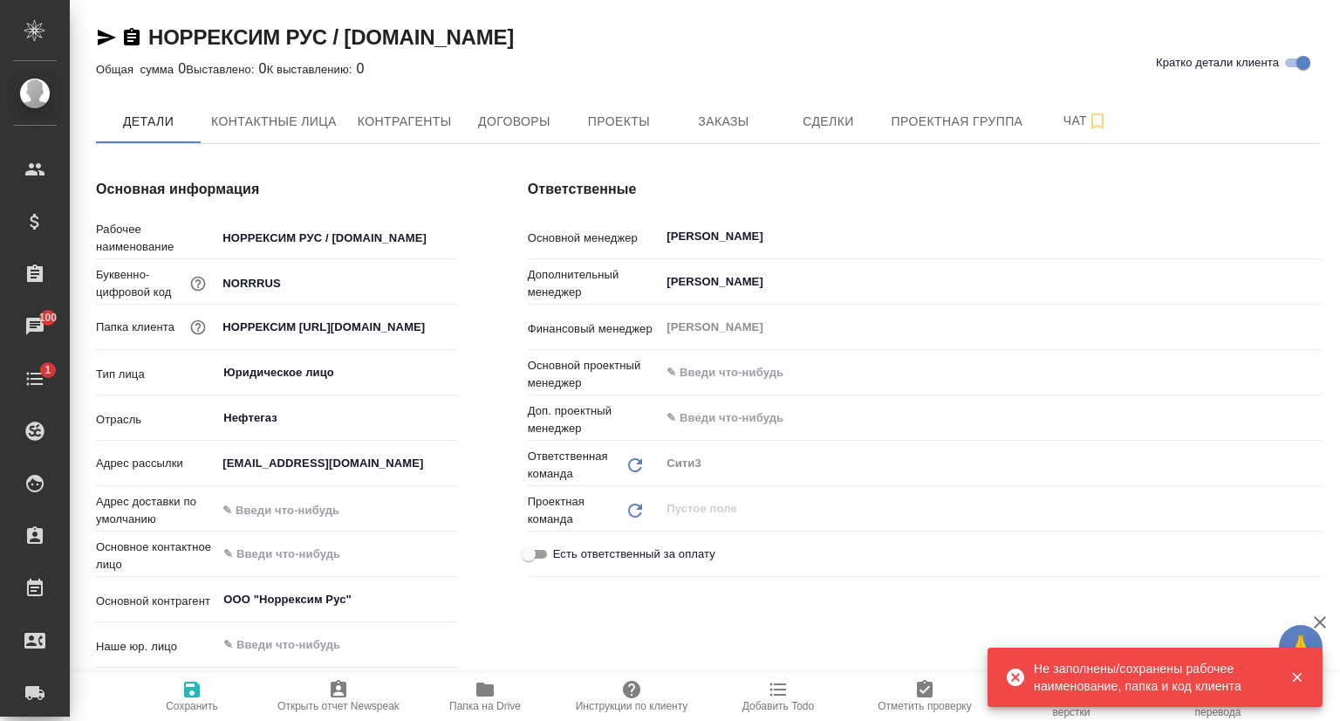
type textarea "x"
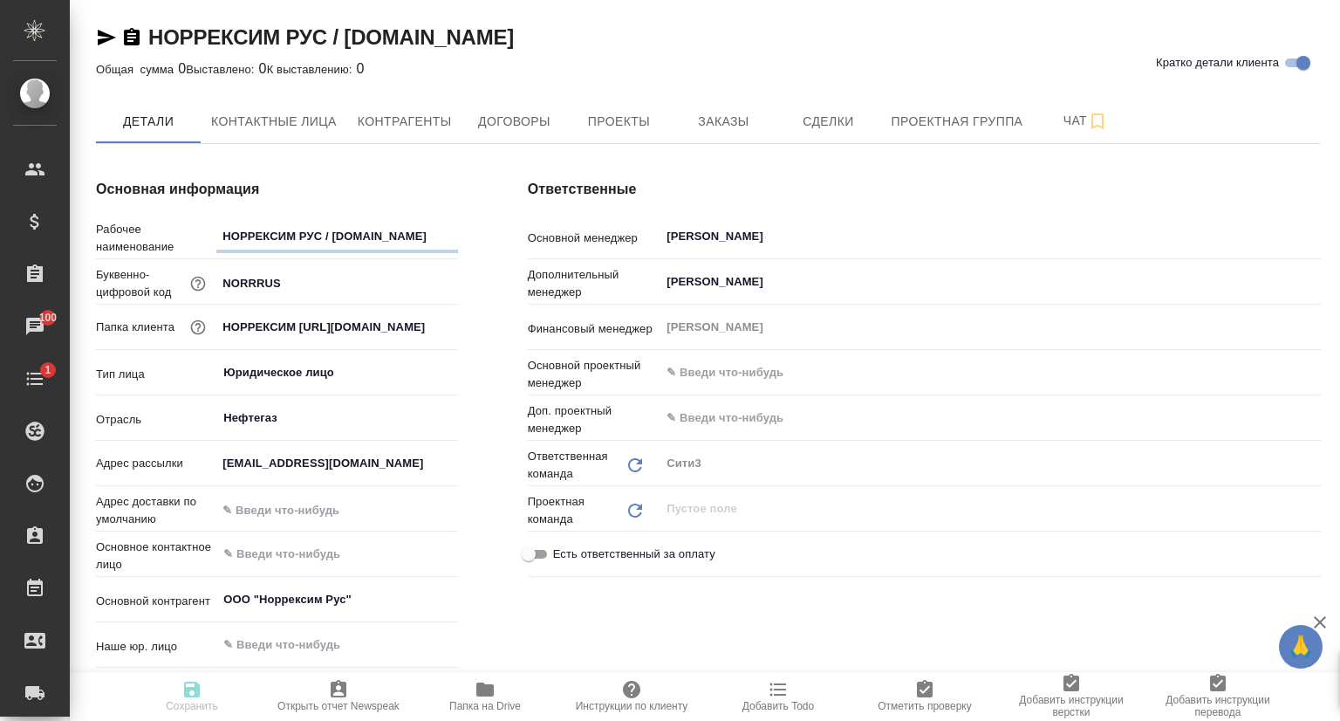
type textarea "x"
click at [729, 115] on span "Заказы" at bounding box center [723, 122] width 84 height 22
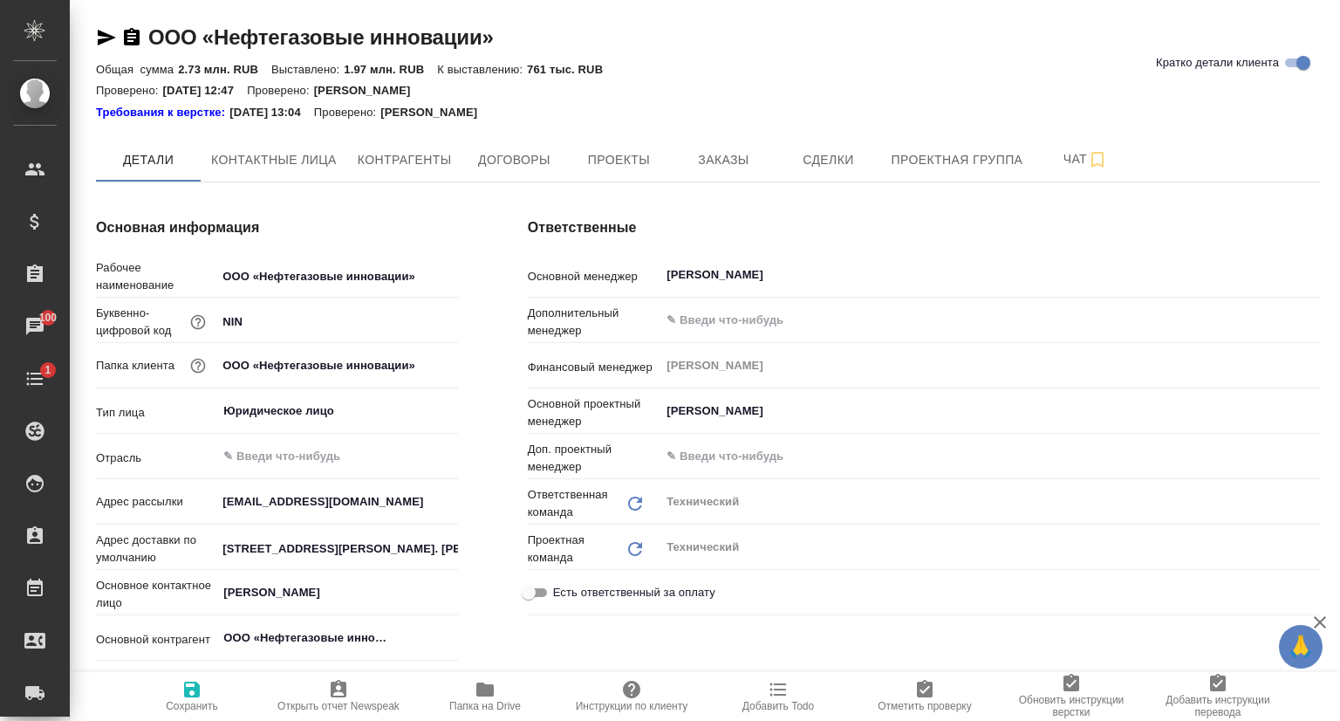
type textarea "x"
click at [740, 151] on button "Заказы" at bounding box center [723, 160] width 105 height 44
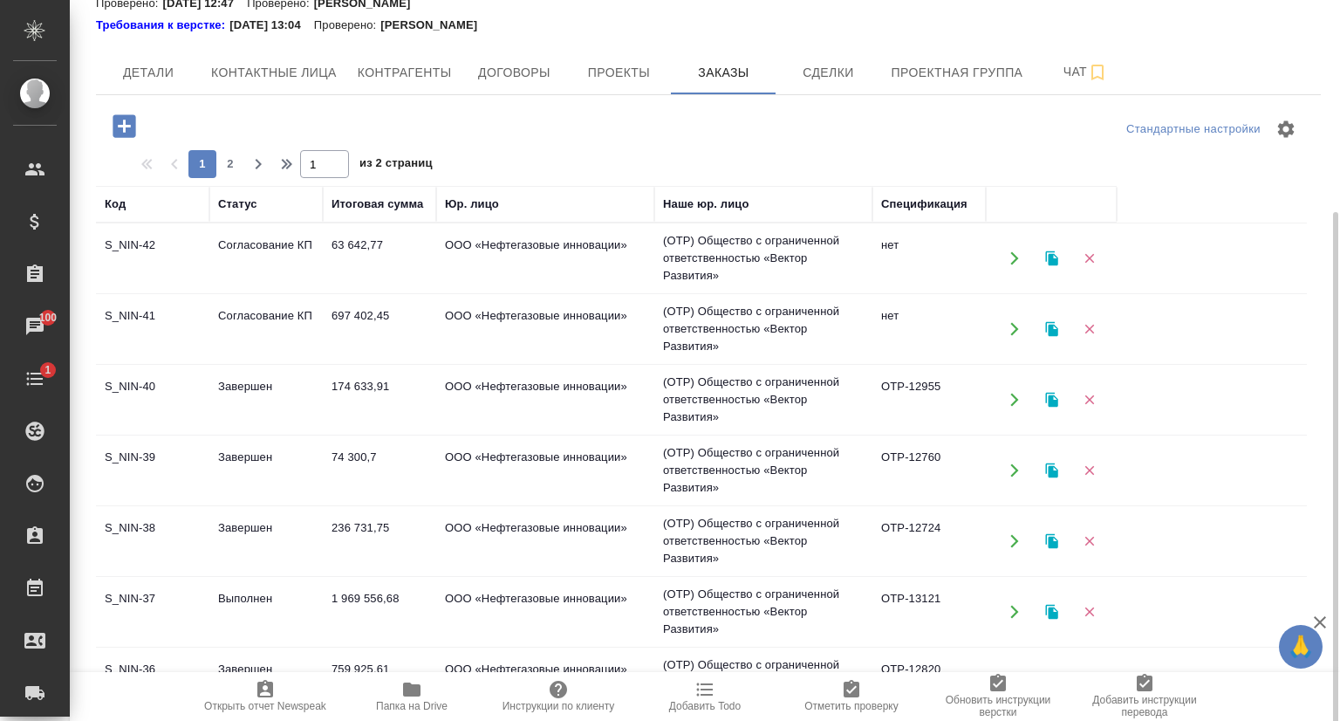
scroll to position [174, 0]
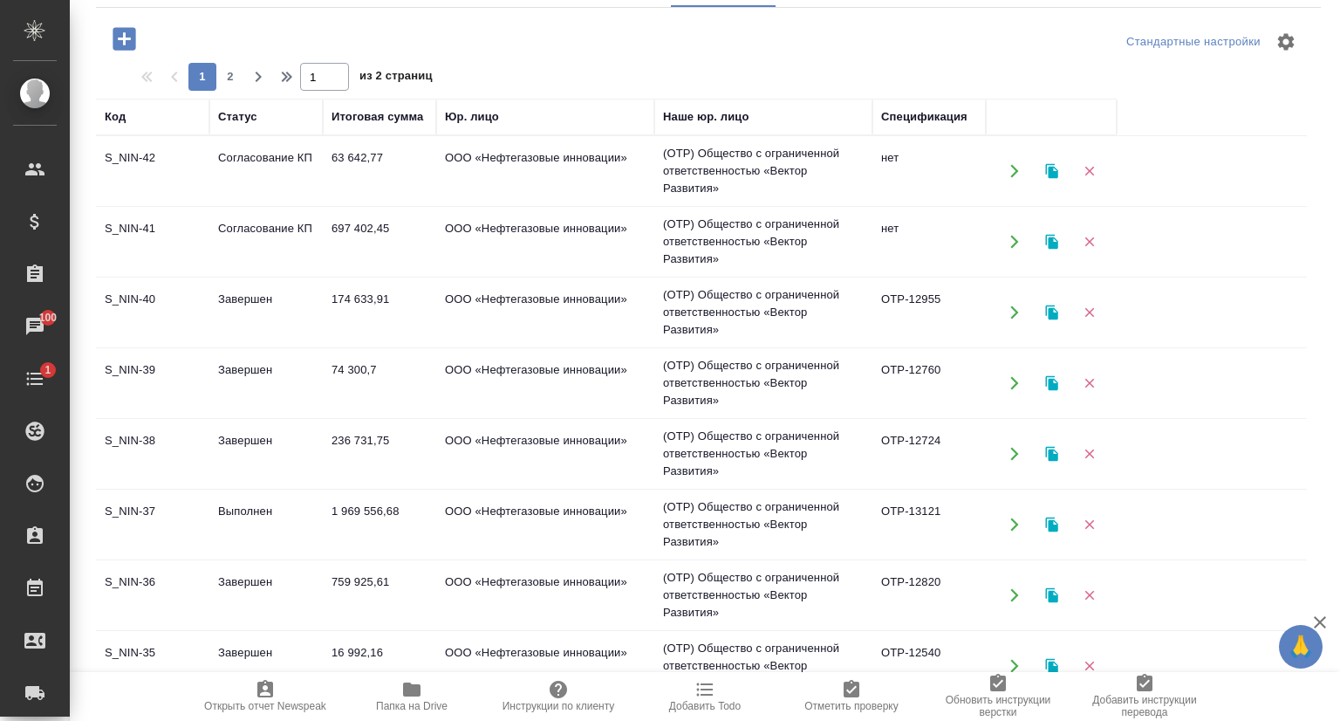
click at [147, 446] on td "S_NIN-38" at bounding box center [152, 453] width 113 height 61
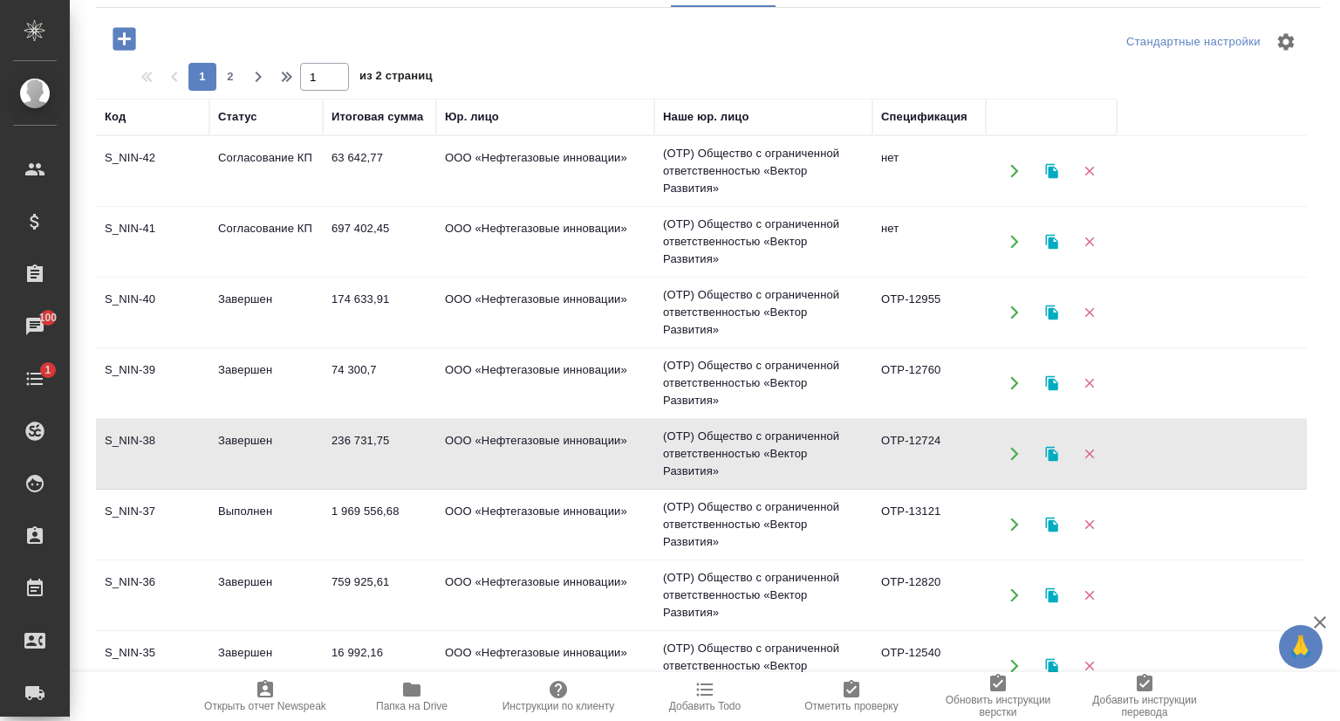
click at [147, 446] on td "S_NIN-38" at bounding box center [152, 453] width 113 height 61
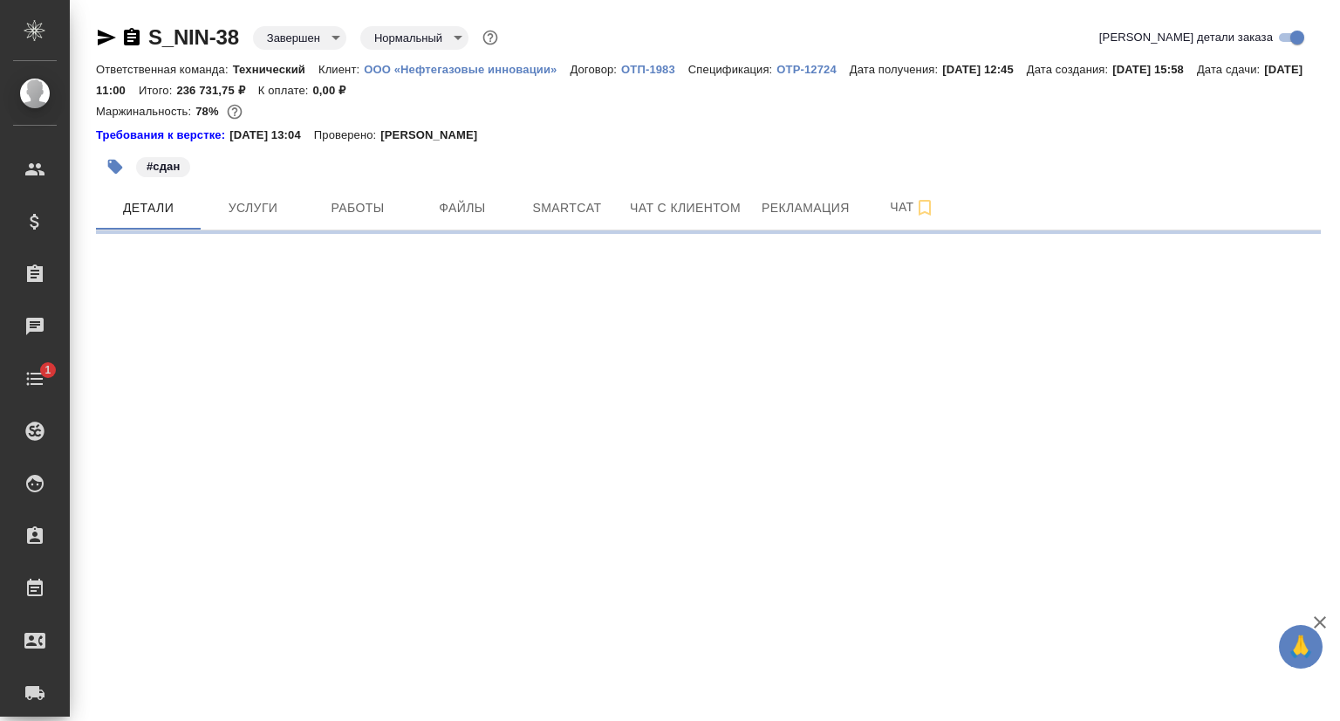
select select "RU"
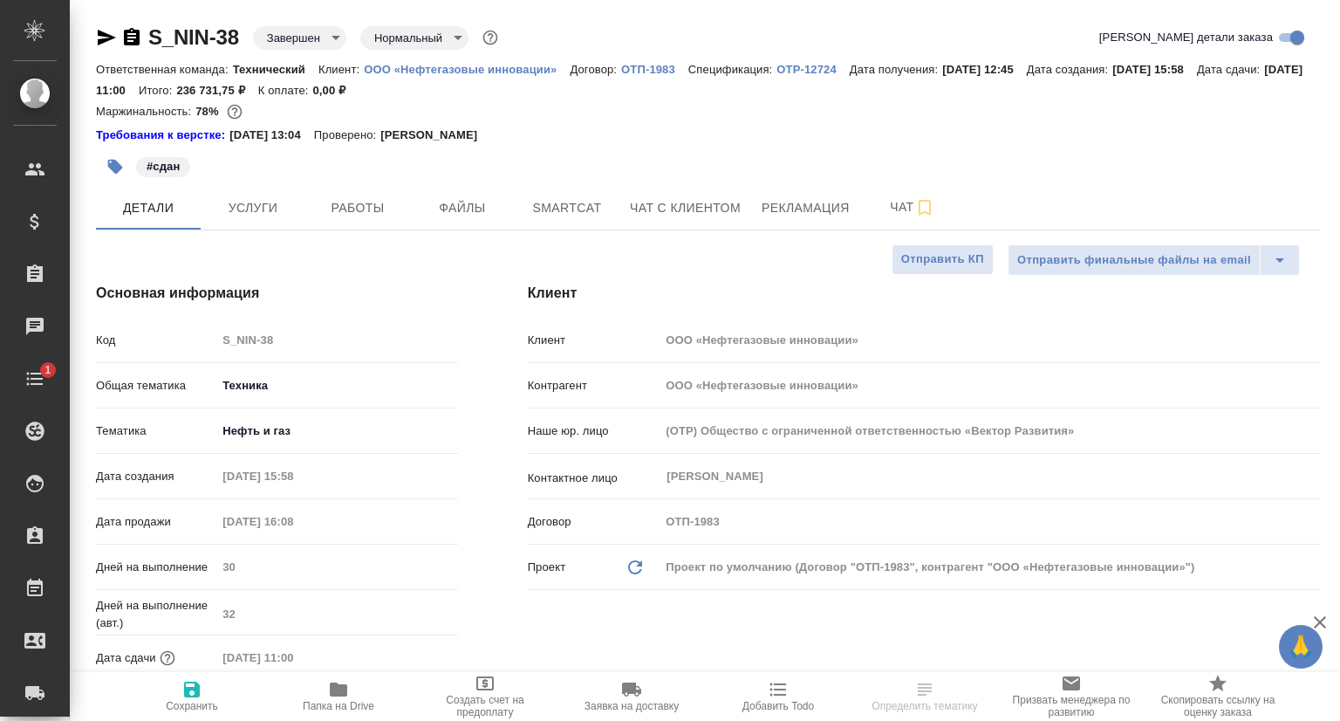
type textarea "x"
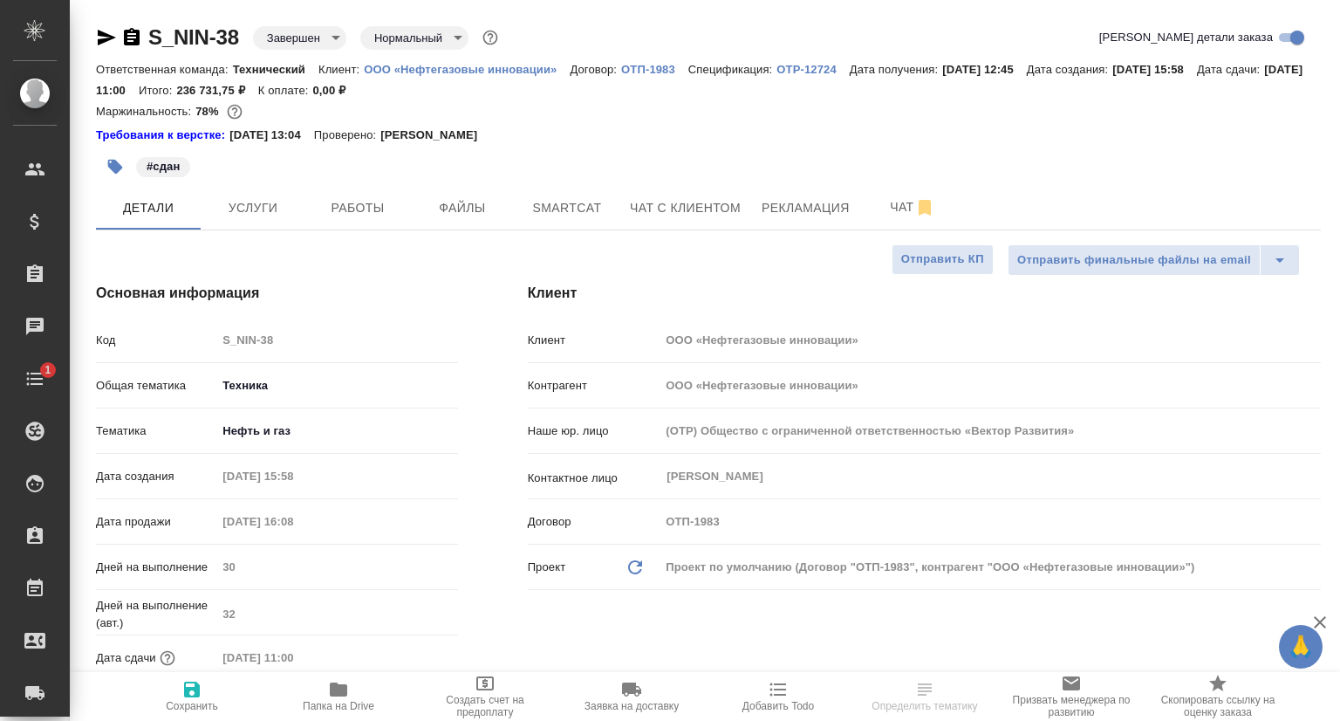
type textarea "x"
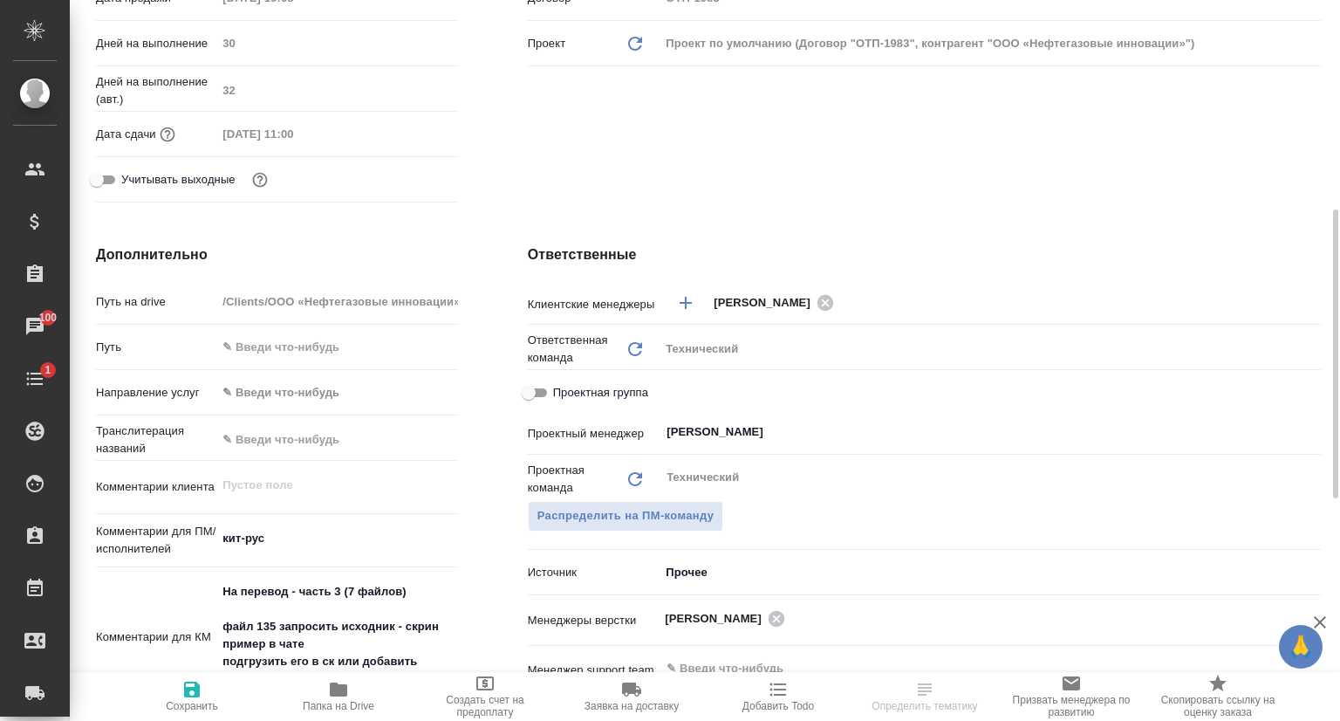
scroll to position [611, 0]
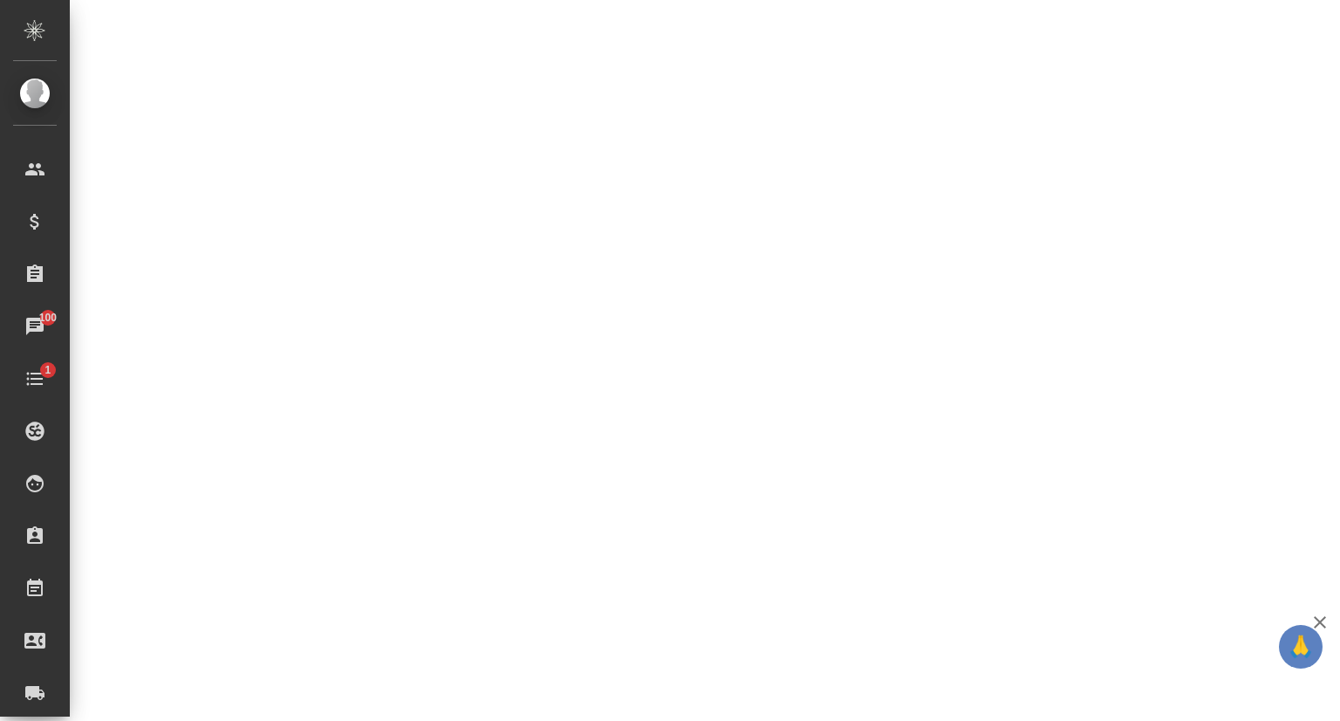
select select "RU"
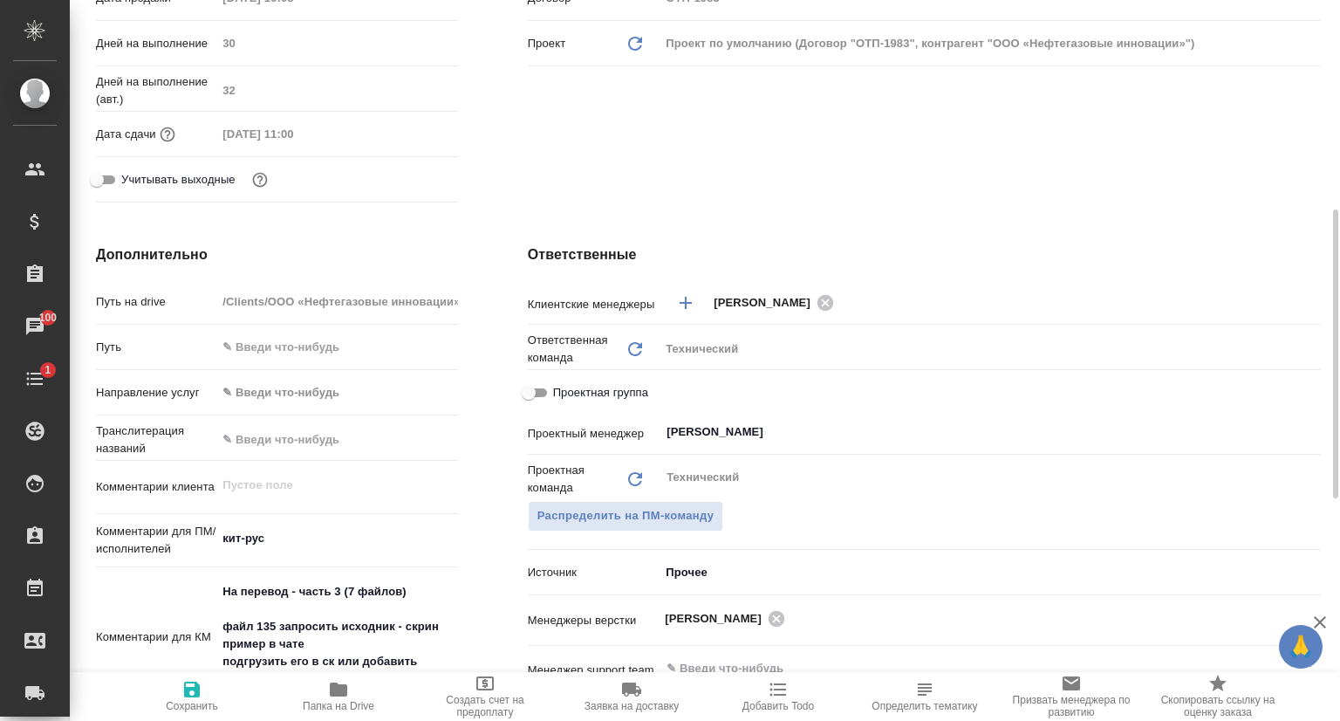
type textarea "x"
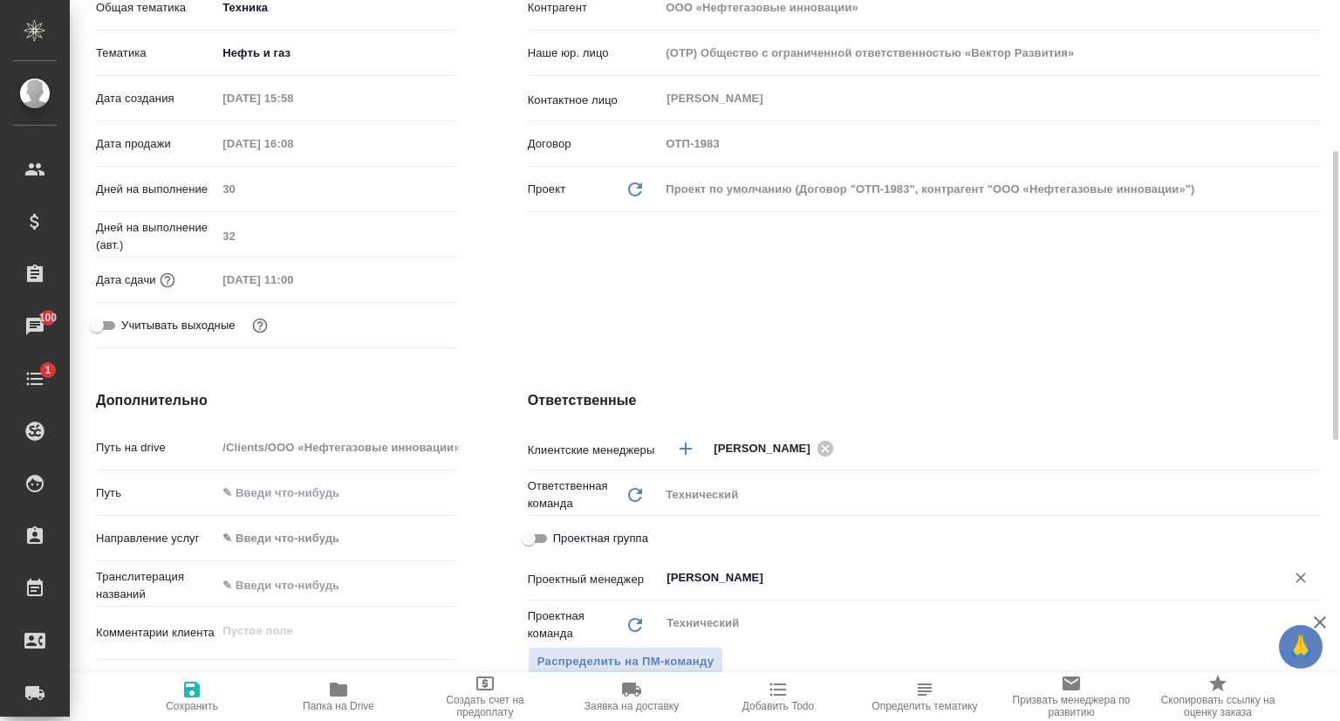
scroll to position [0, 0]
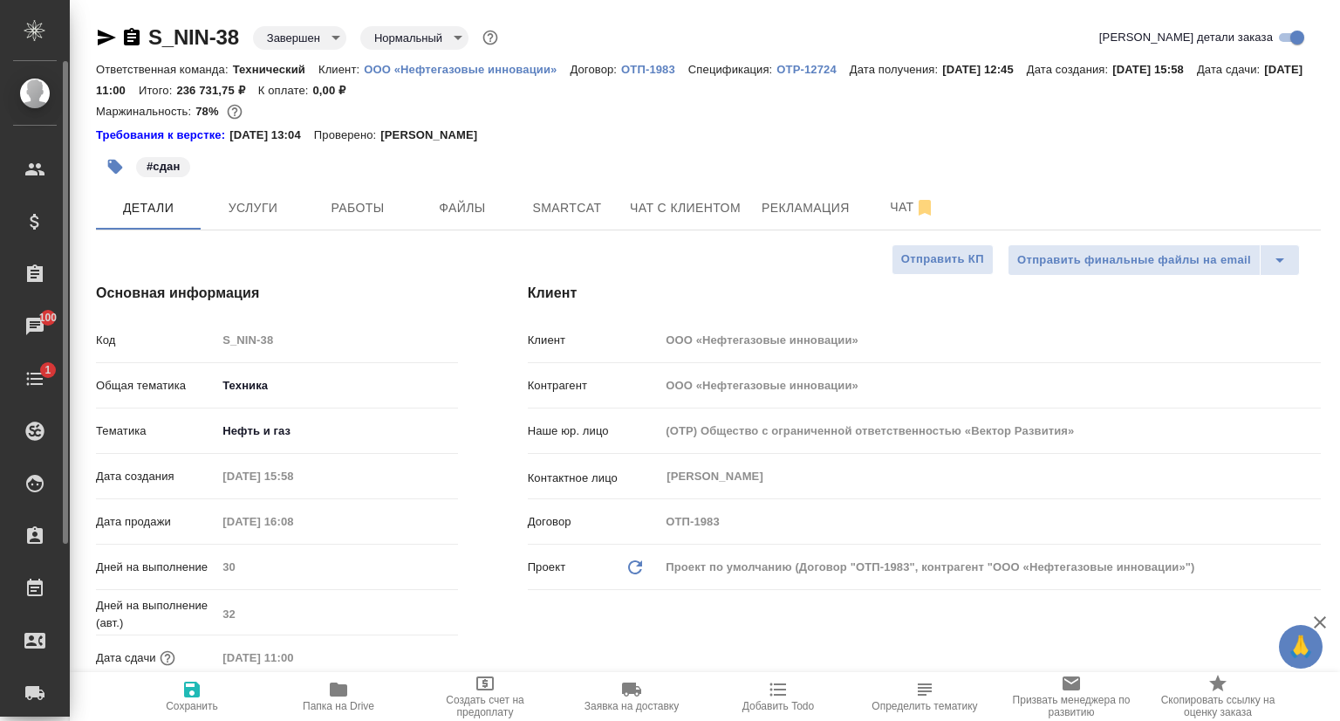
type textarea "x"
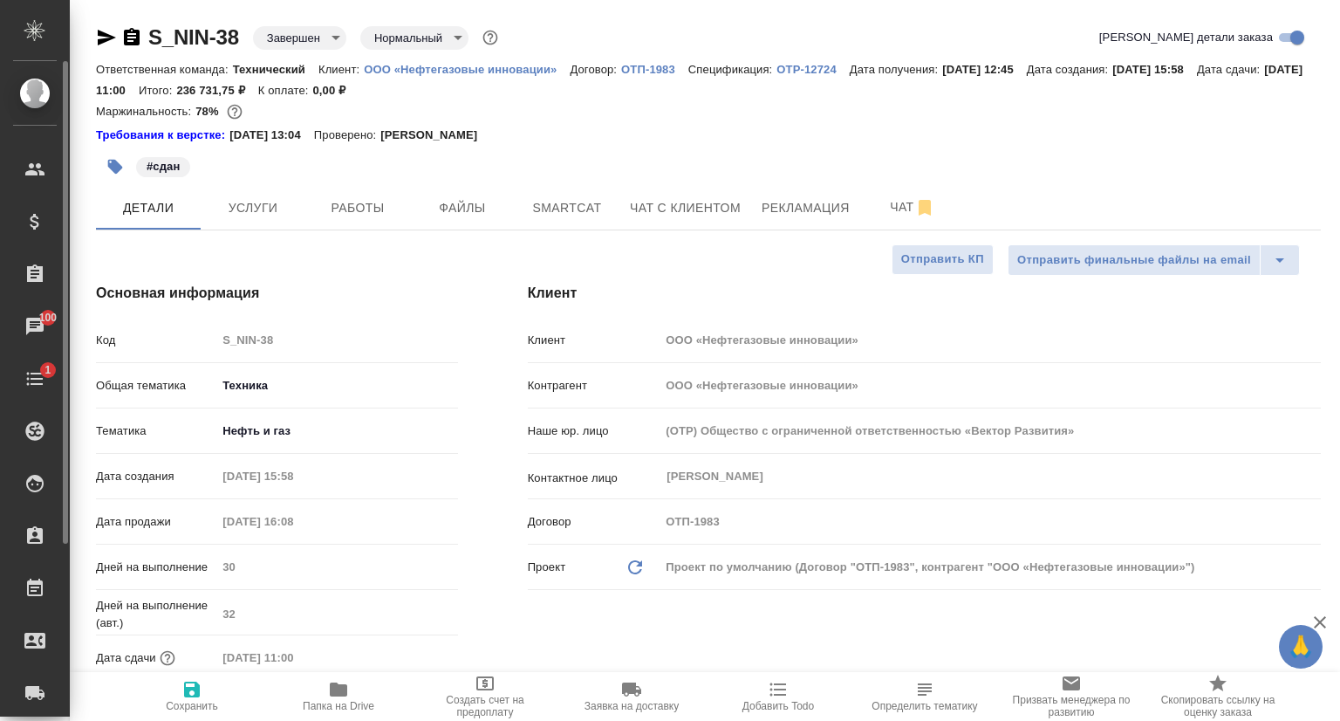
type textarea "x"
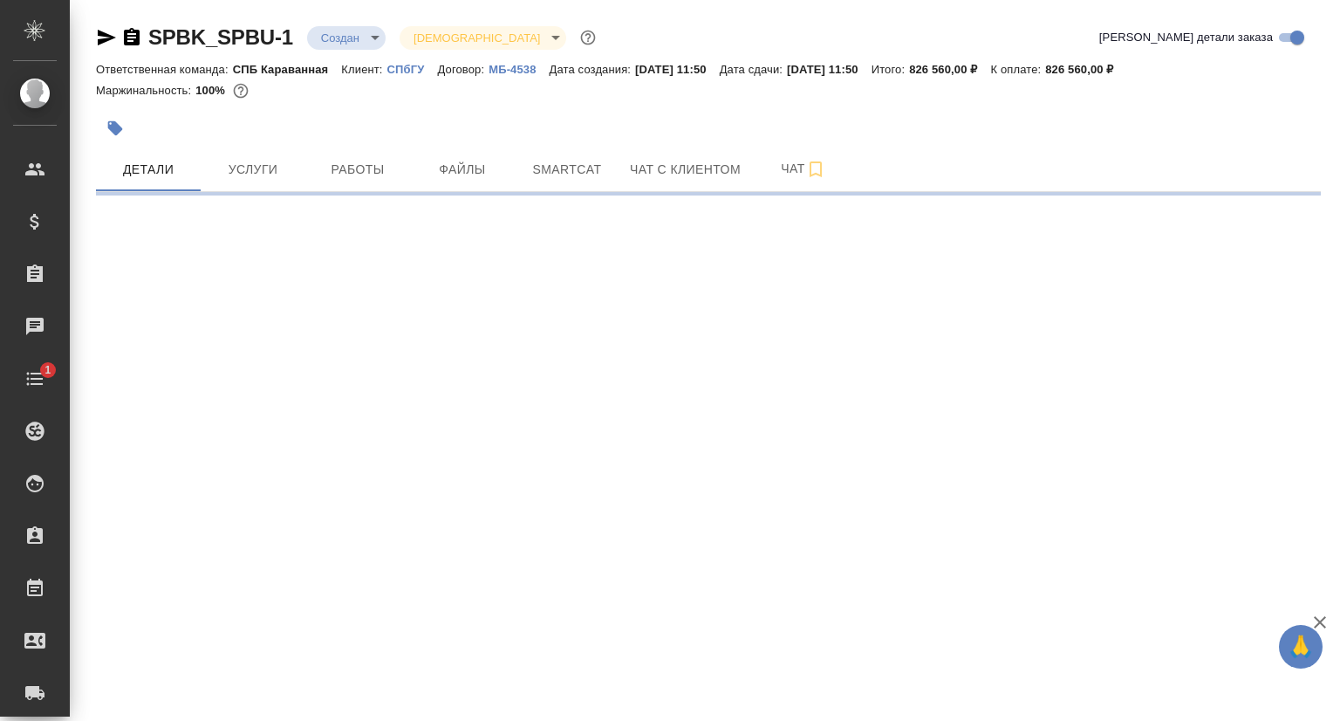
select select "RU"
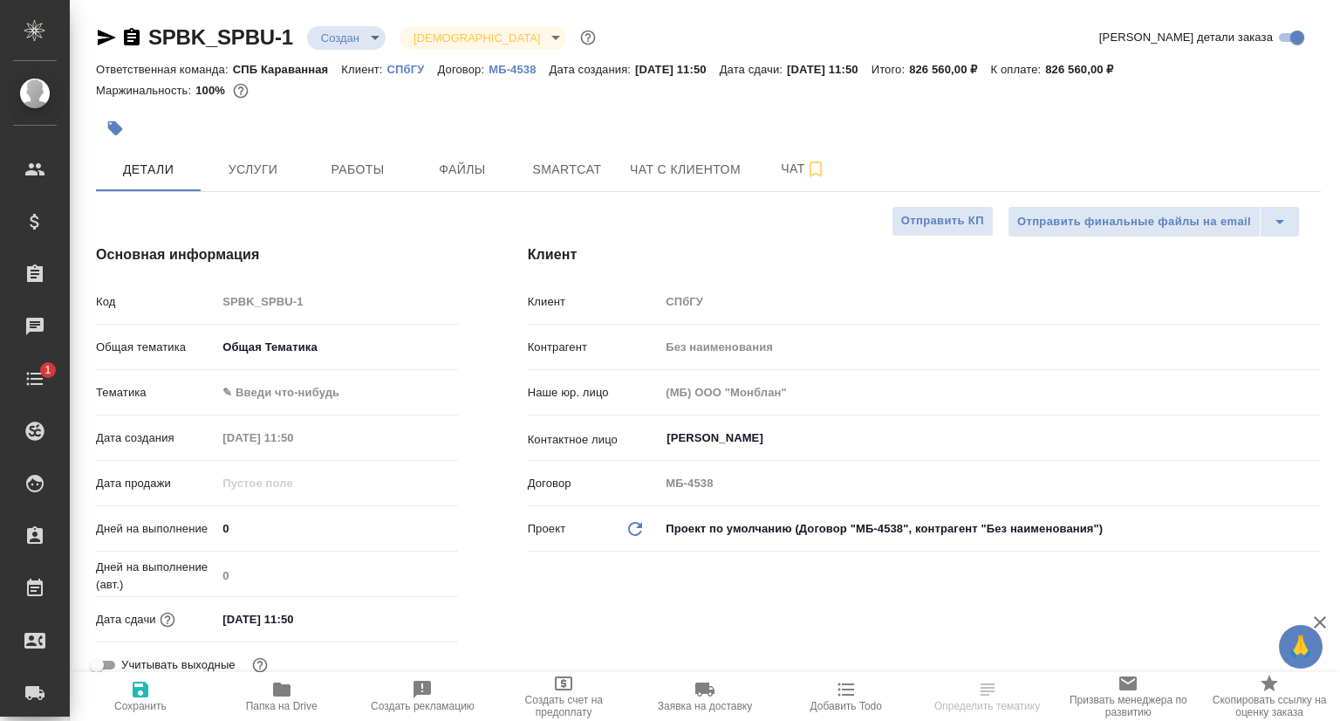
type textarea "x"
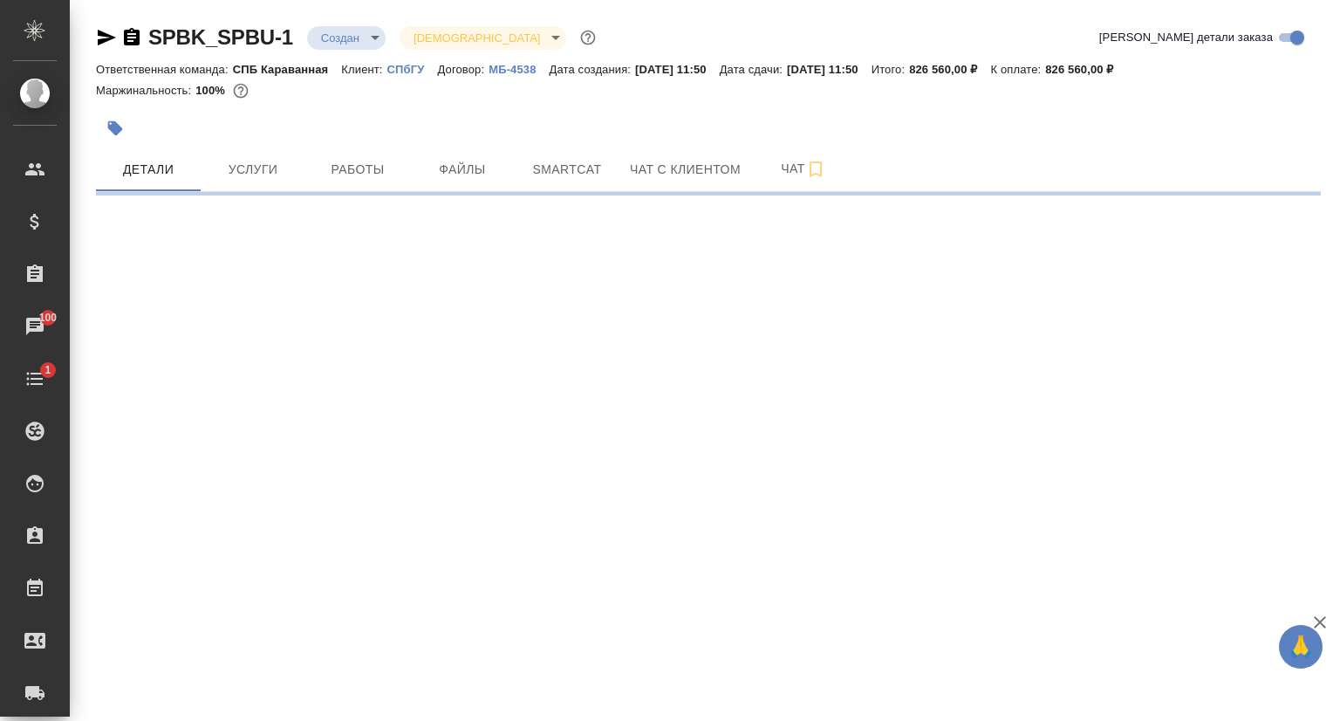
select select "RU"
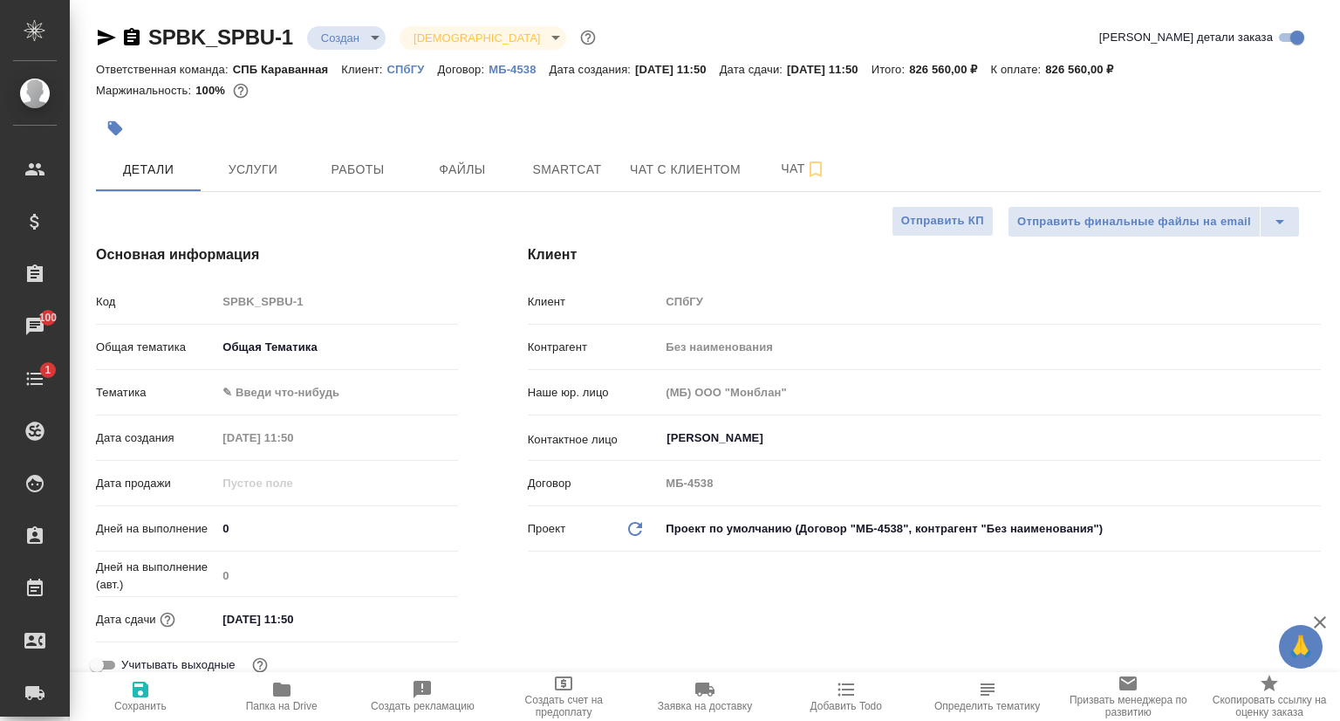
type textarea "x"
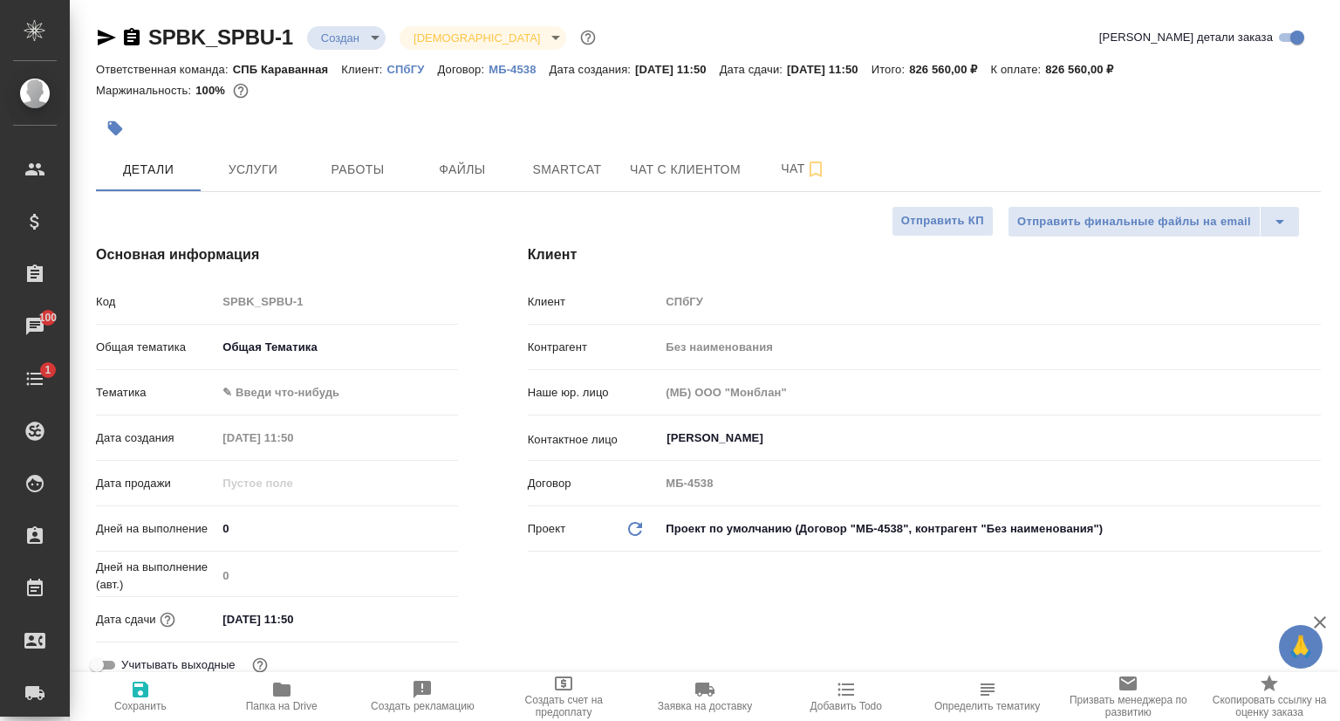
type textarea "x"
